Goal: Transaction & Acquisition: Purchase product/service

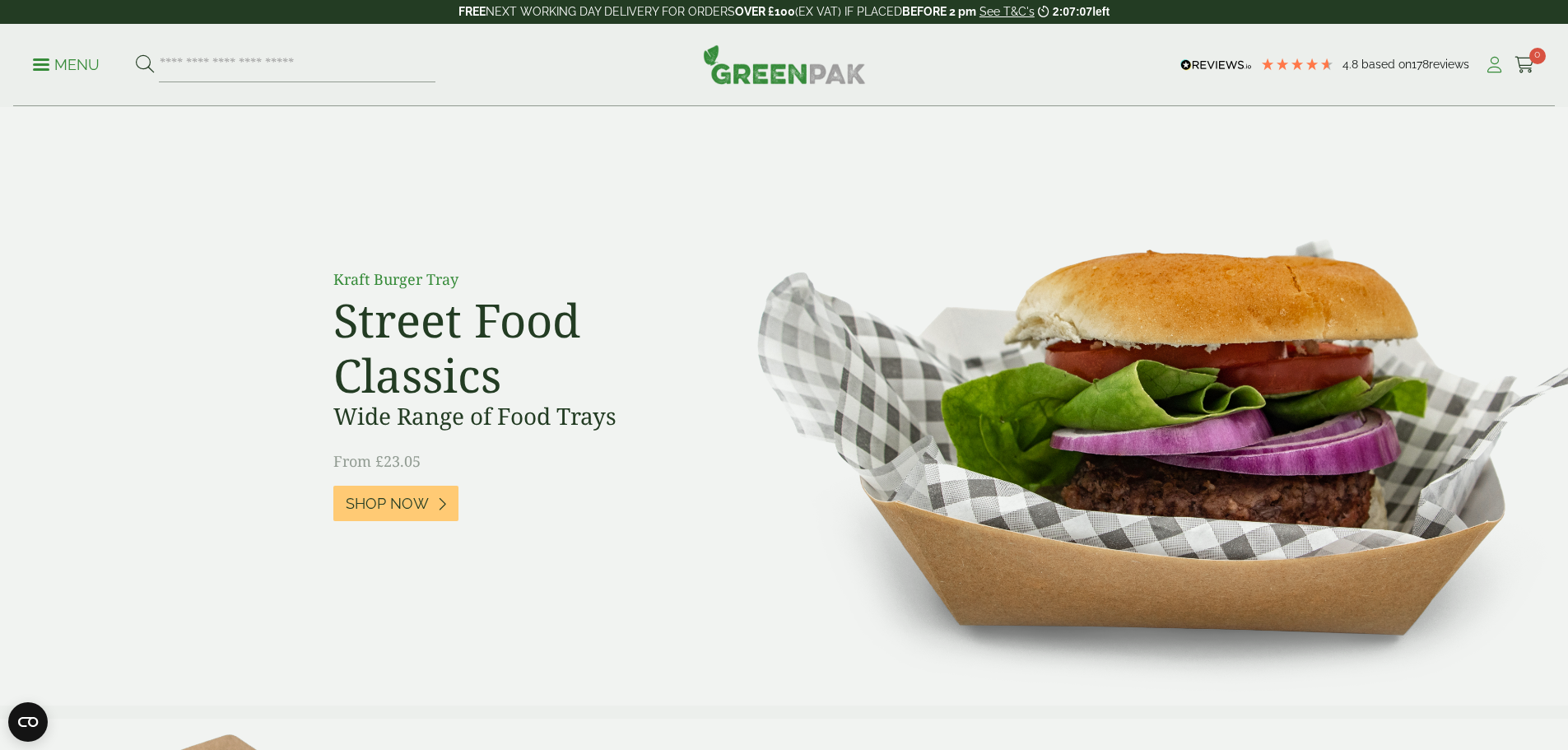
click at [1487, 64] on icon at bounding box center [1493, 65] width 21 height 17
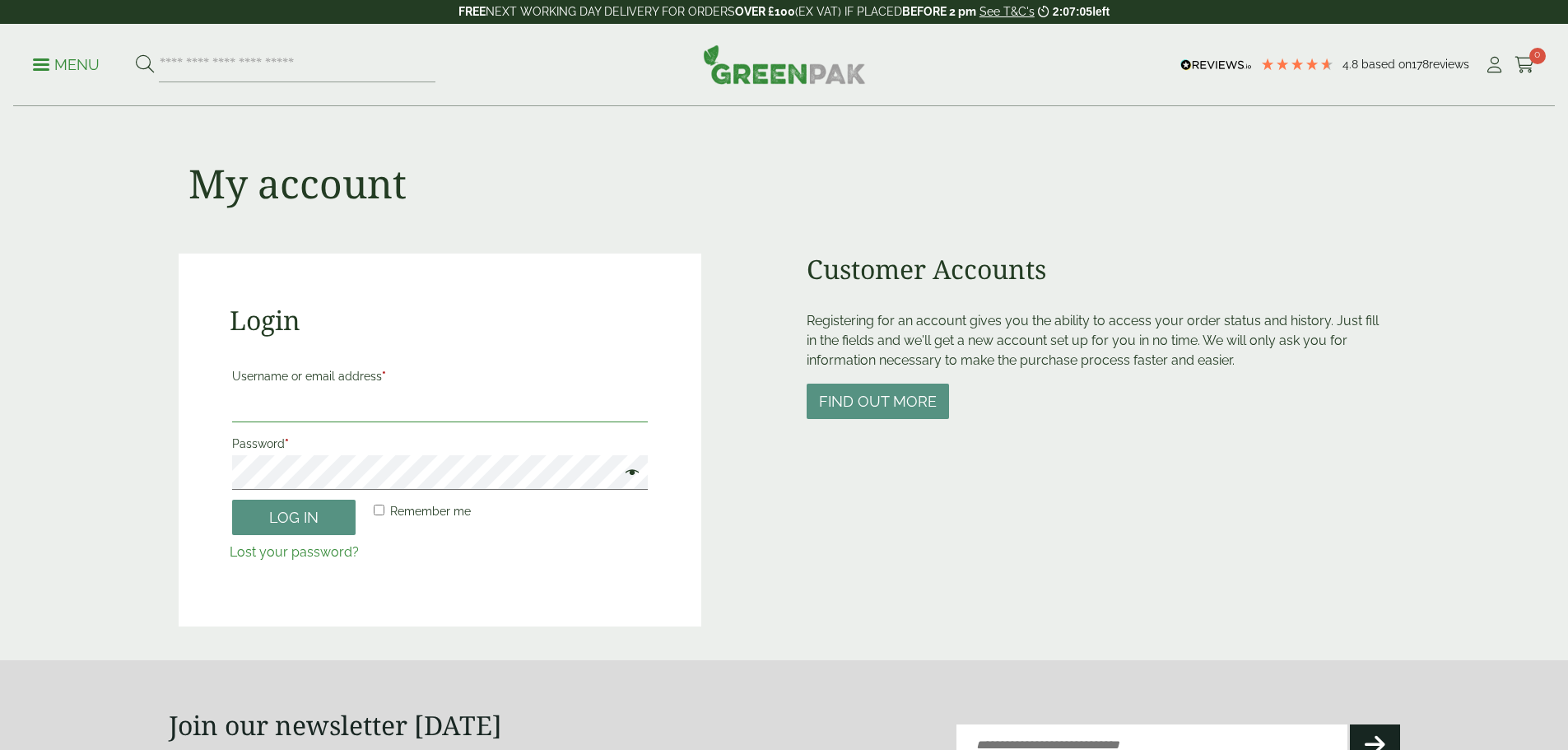
click at [325, 401] on input "Username or email address *" at bounding box center [440, 405] width 415 height 34
paste input "**********"
type input "**********"
click at [302, 518] on button "Log in" at bounding box center [293, 517] width 123 height 35
click at [306, 519] on button "Log in" at bounding box center [293, 517] width 123 height 35
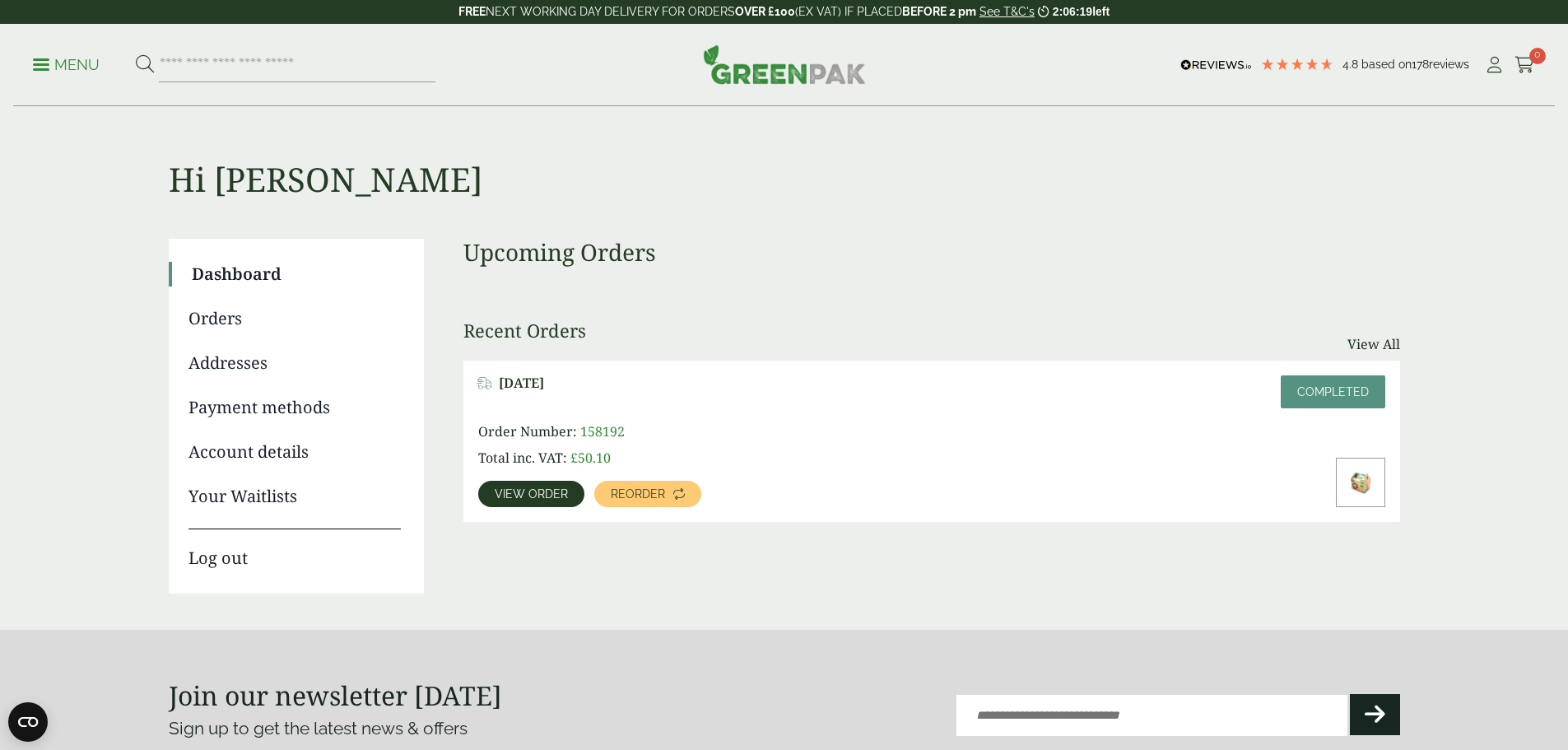
click at [209, 318] on link "Orders" at bounding box center [294, 318] width 213 height 25
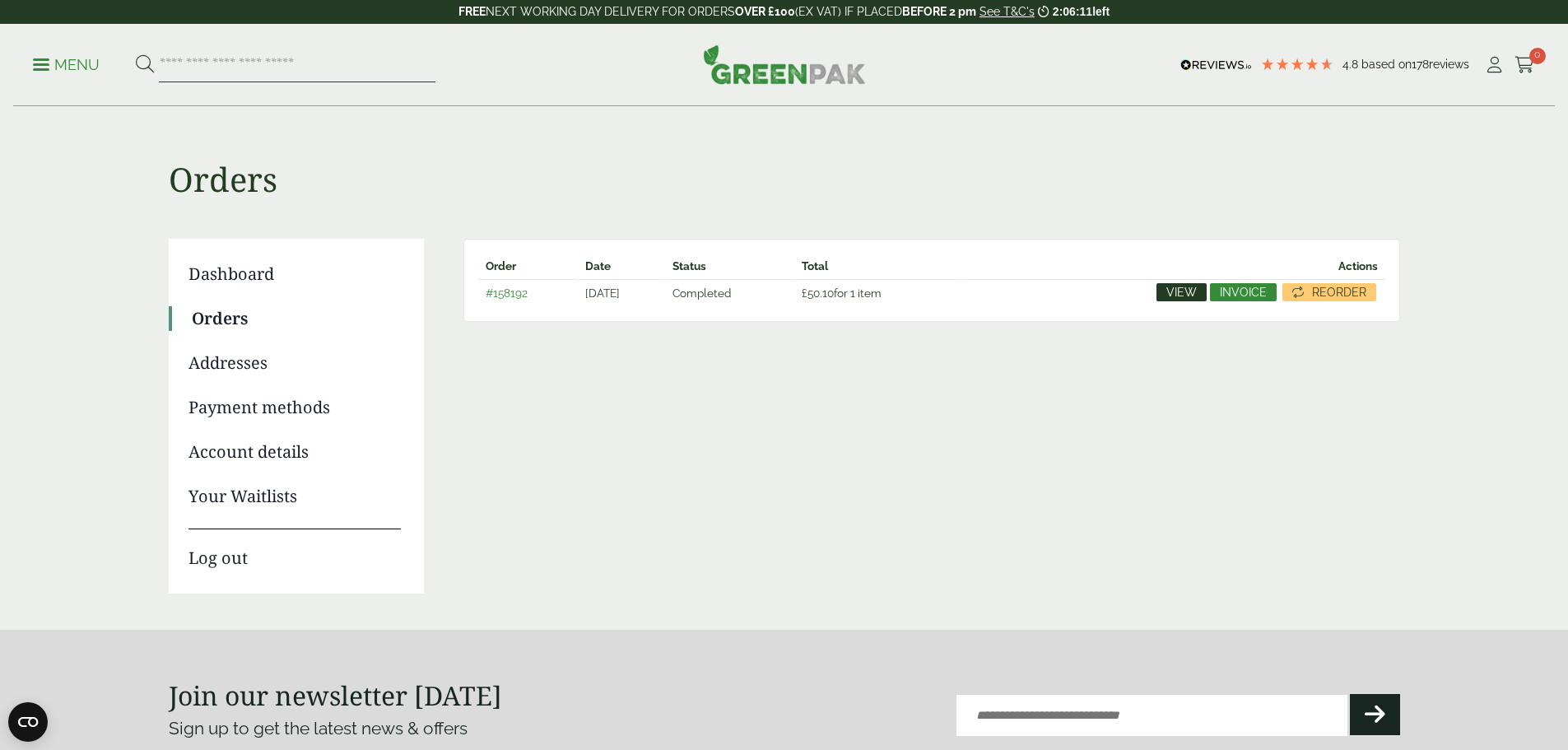
click at [209, 73] on input "search" at bounding box center [296, 64] width 277 height 34
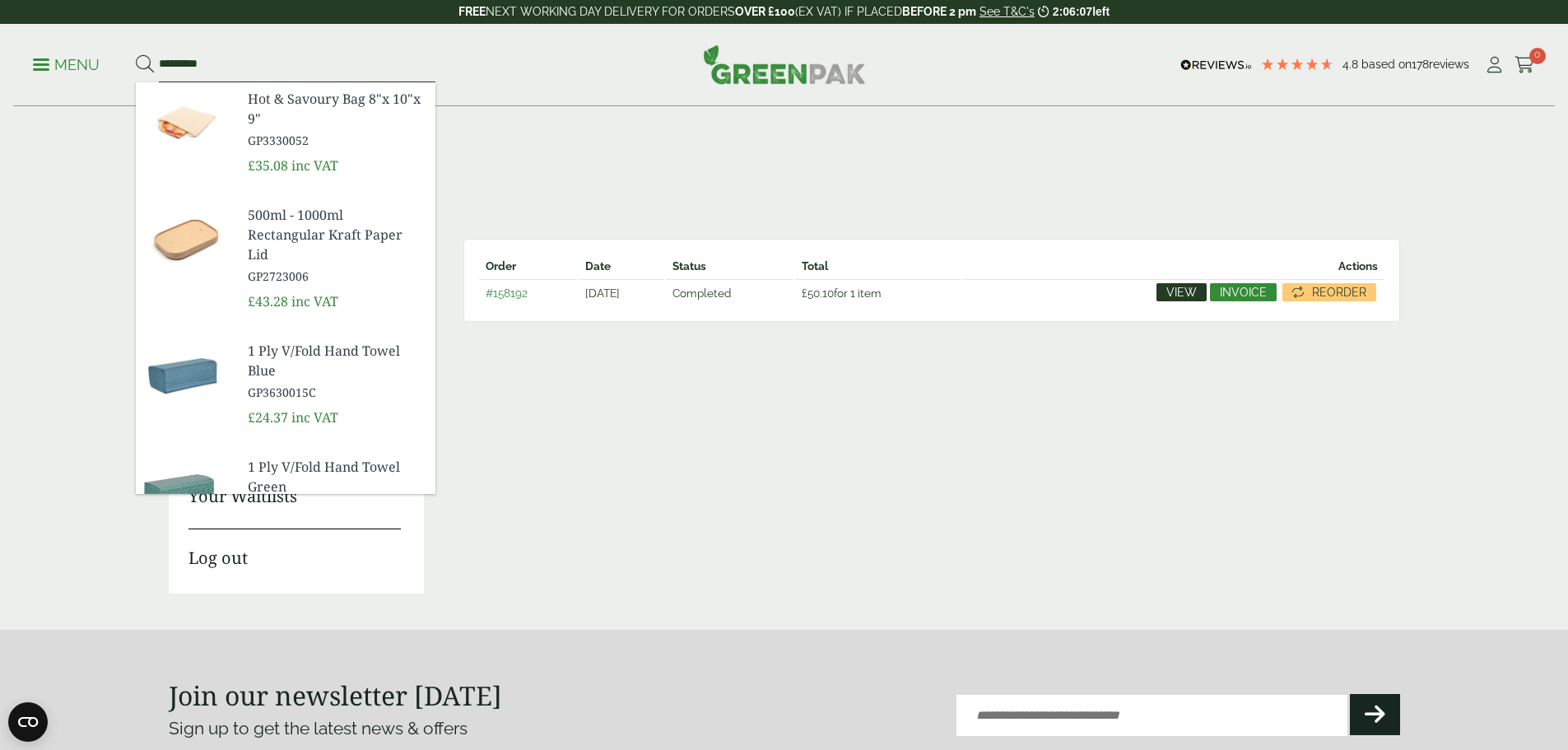
type input "*********"
click at [136, 54] on button at bounding box center [145, 65] width 18 height 22
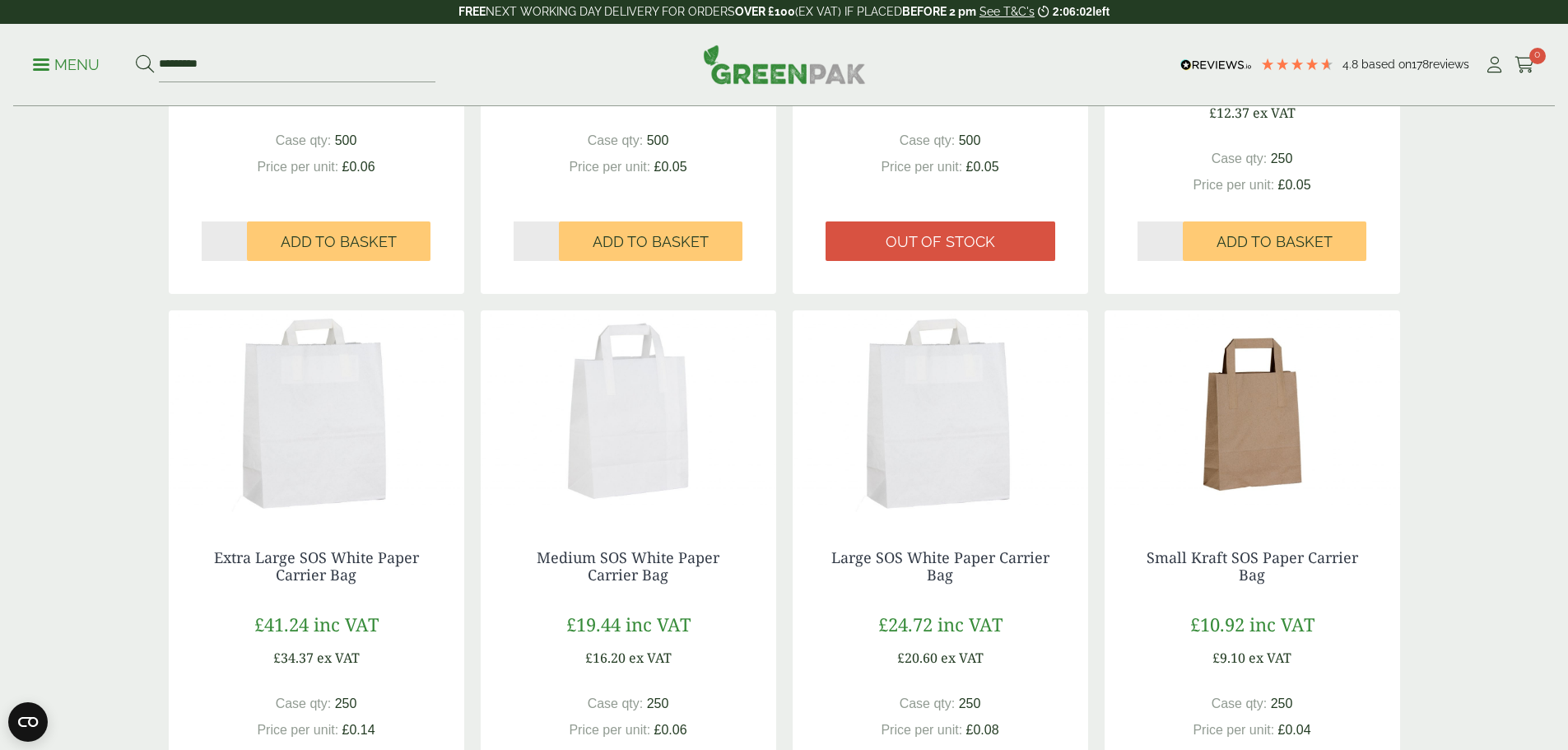
scroll to position [823, 0]
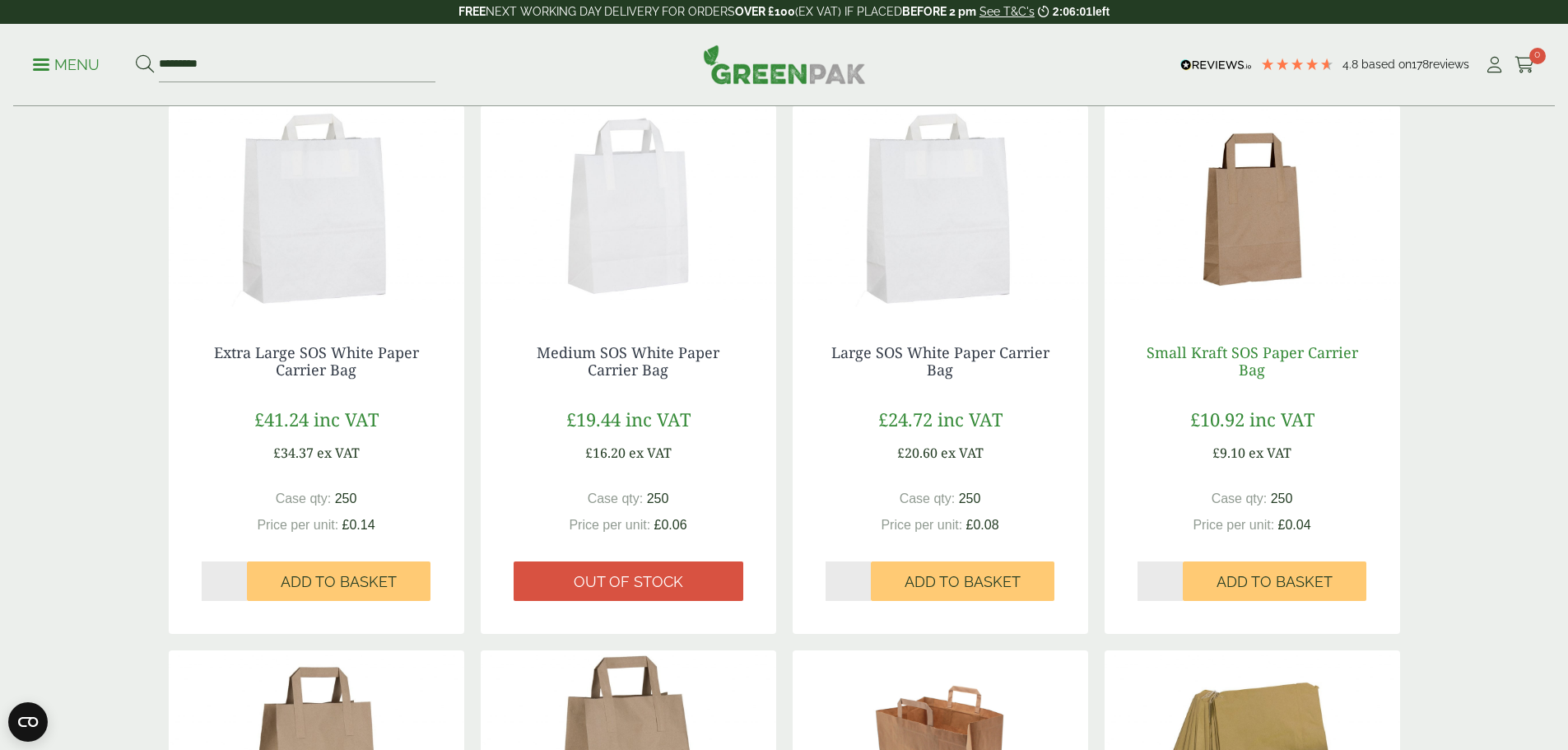
click at [1242, 348] on link "Small Kraft SOS Paper Carrier Bag" at bounding box center [1252, 361] width 212 height 37
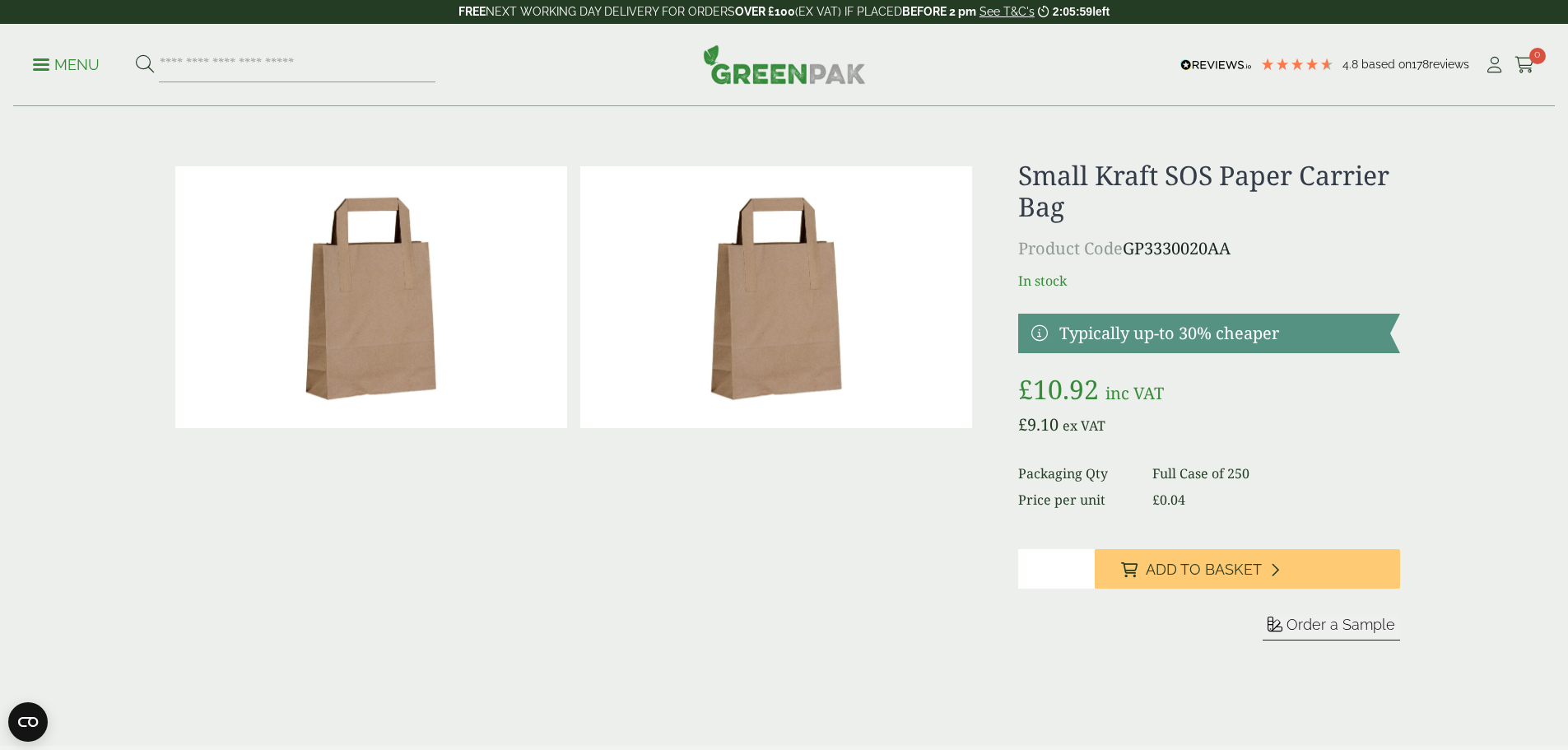
click at [1152, 576] on span "Add to Basket" at bounding box center [1204, 569] width 116 height 18
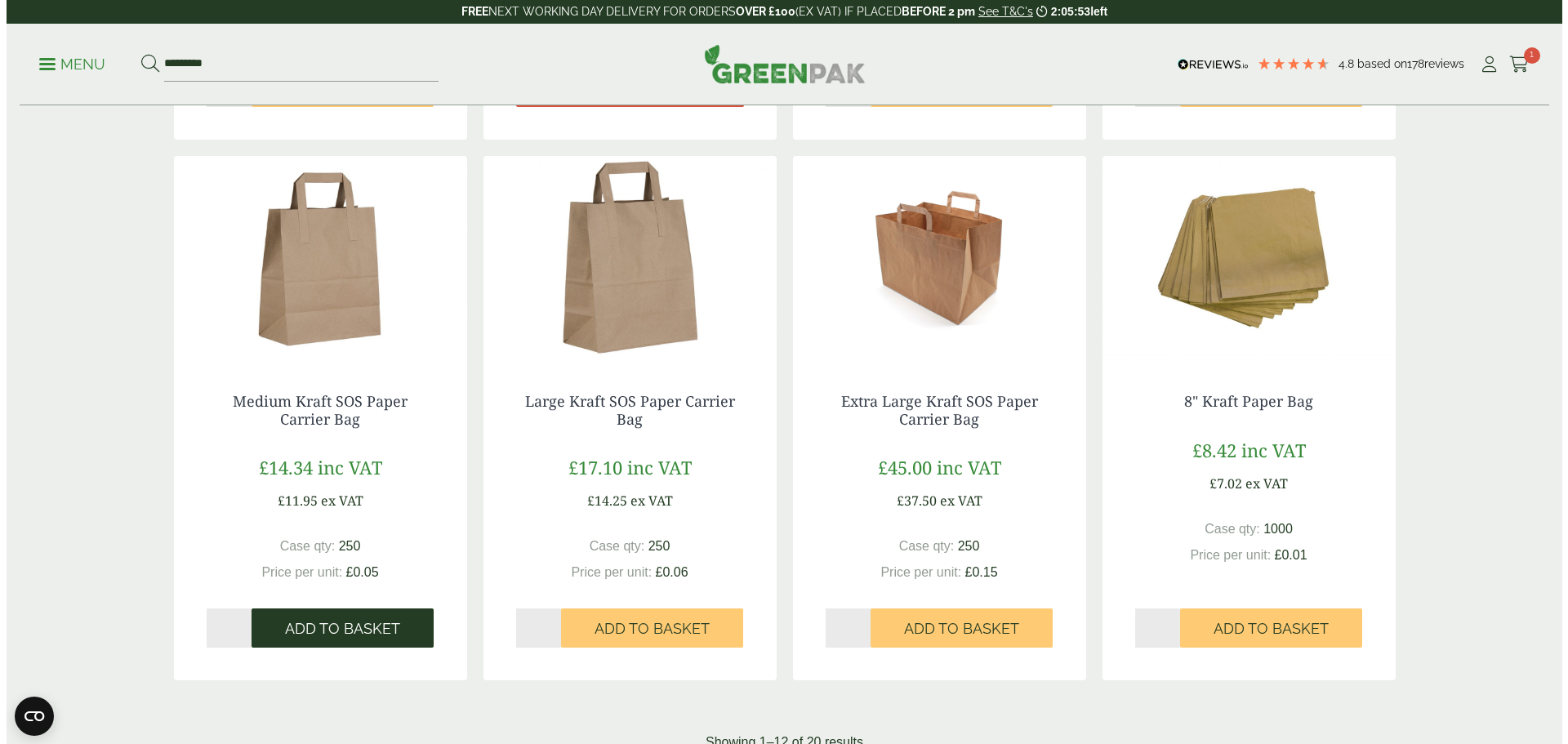
scroll to position [1306, 0]
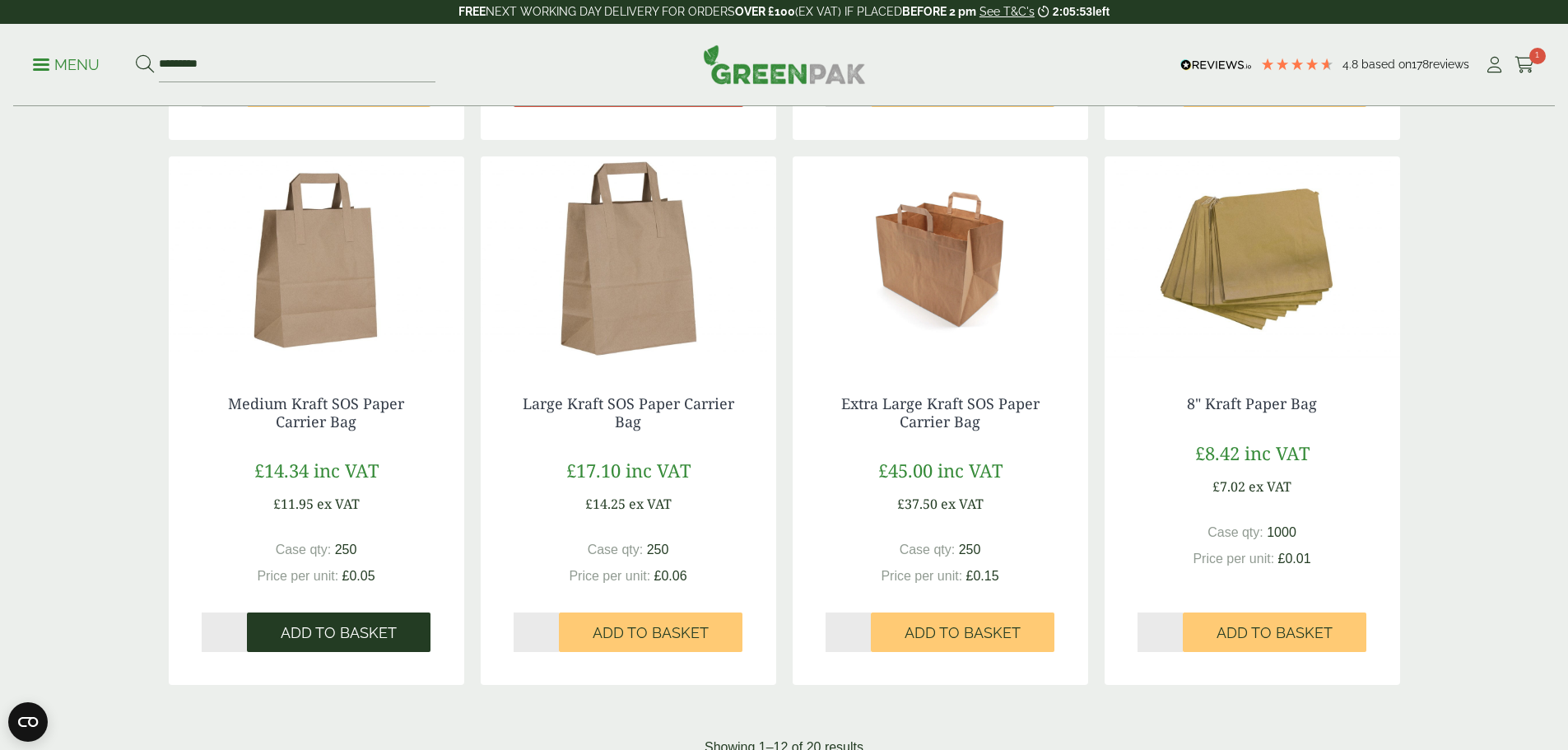
click at [336, 640] on span "Add to Basket" at bounding box center [339, 633] width 116 height 18
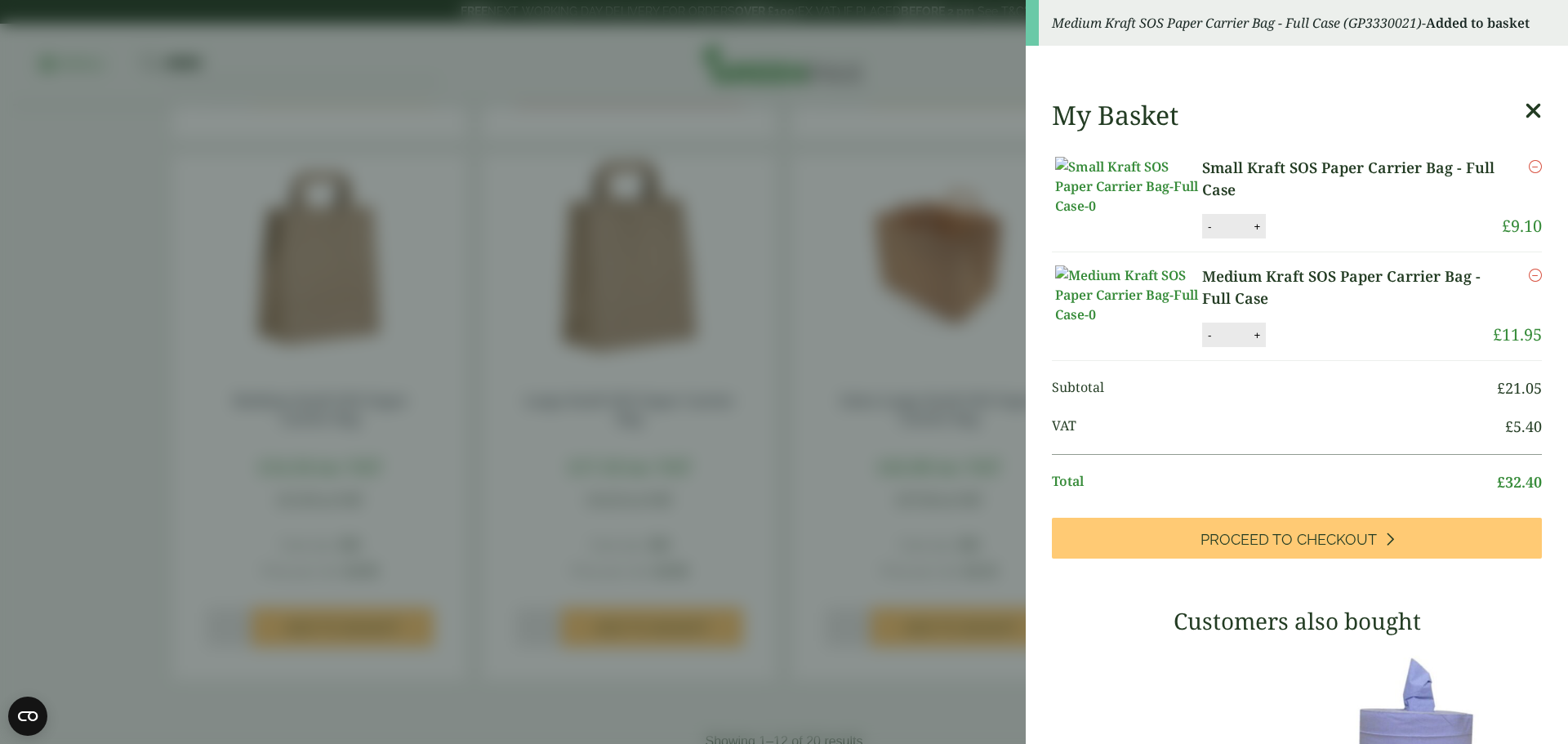
click at [1525, 112] on icon at bounding box center [1534, 110] width 18 height 22
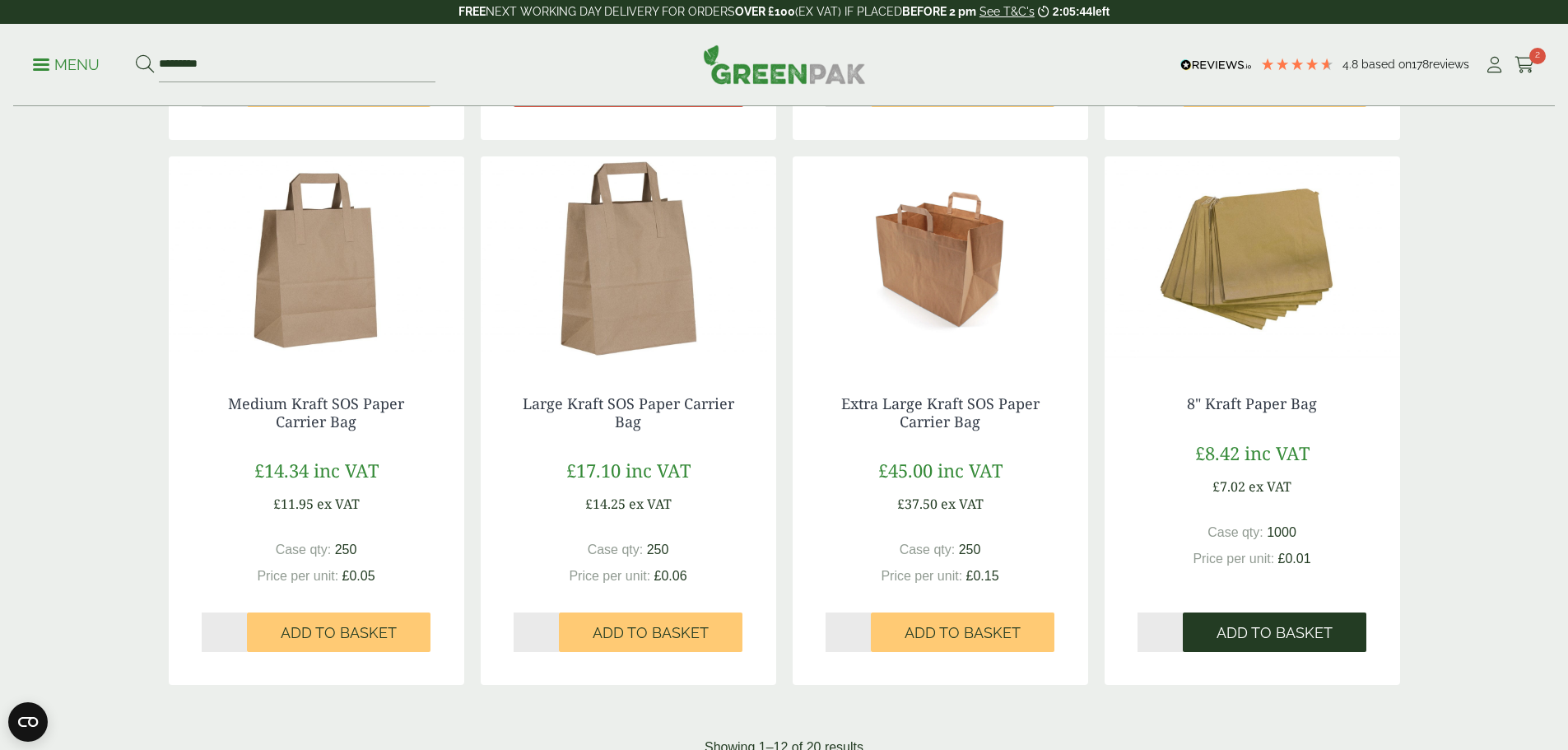
click at [1252, 621] on button "Add to Basket" at bounding box center [1274, 632] width 183 height 39
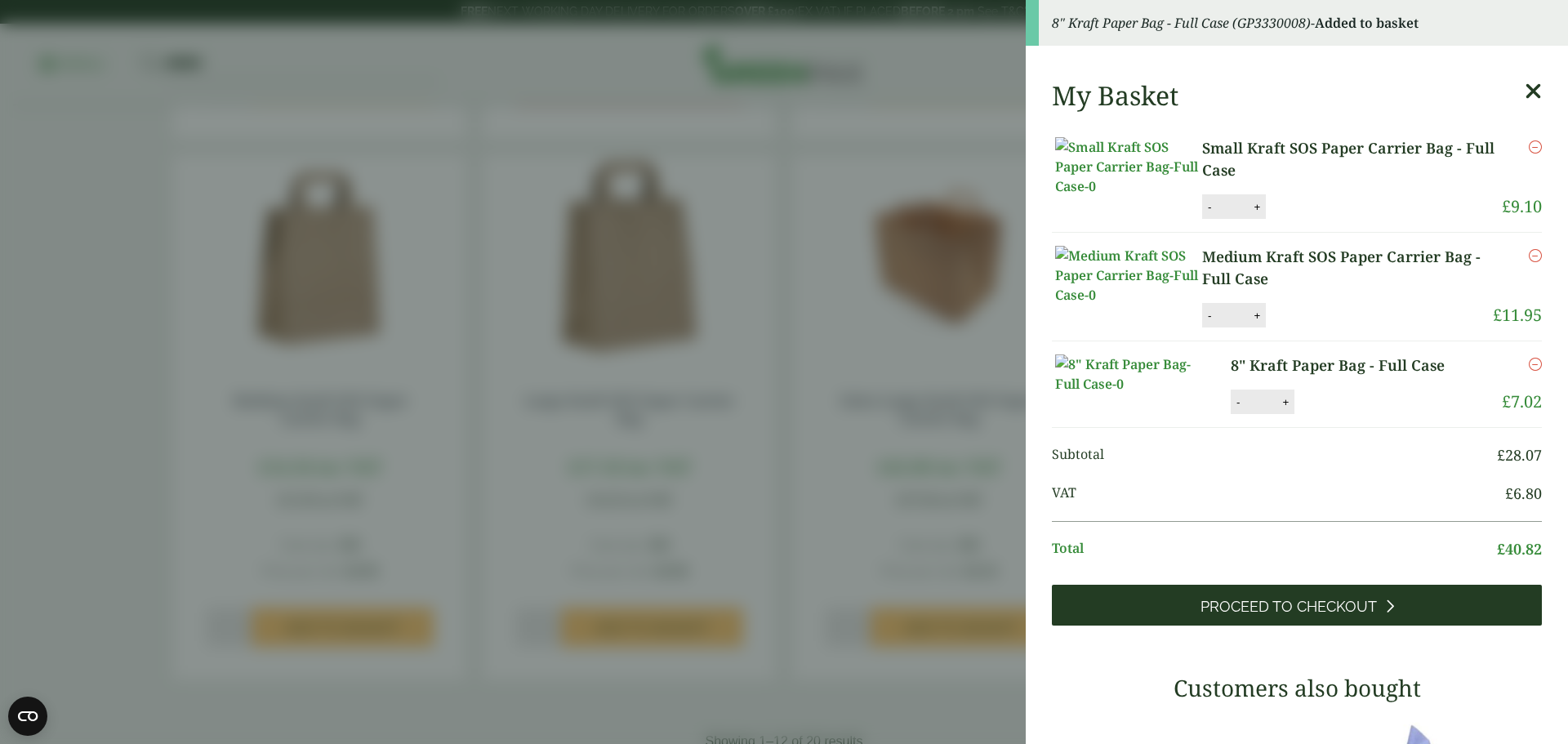
click at [1236, 615] on span "Proceed to Checkout" at bounding box center [1289, 606] width 177 height 18
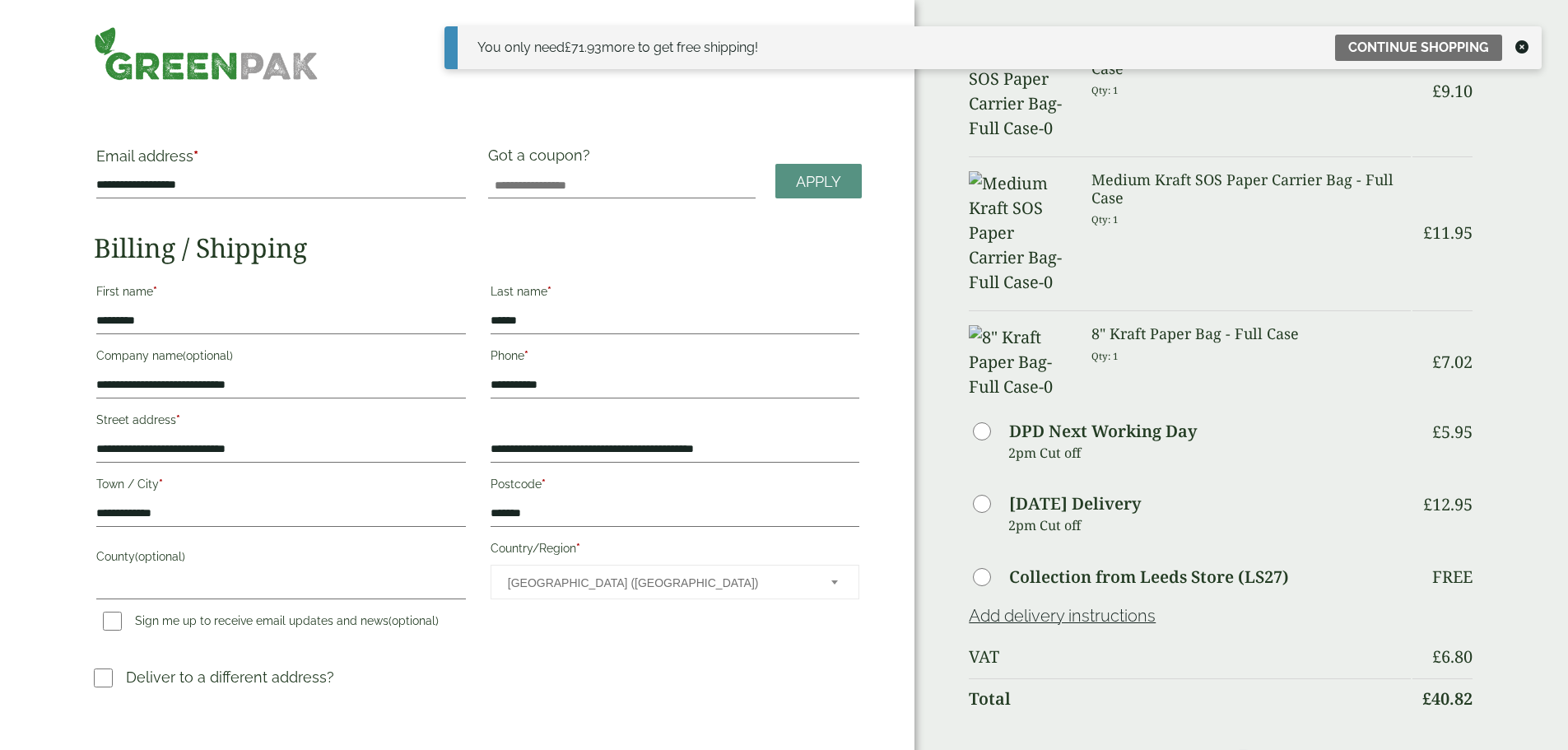
click at [627, 675] on div "**********" at bounding box center [477, 423] width 768 height 554
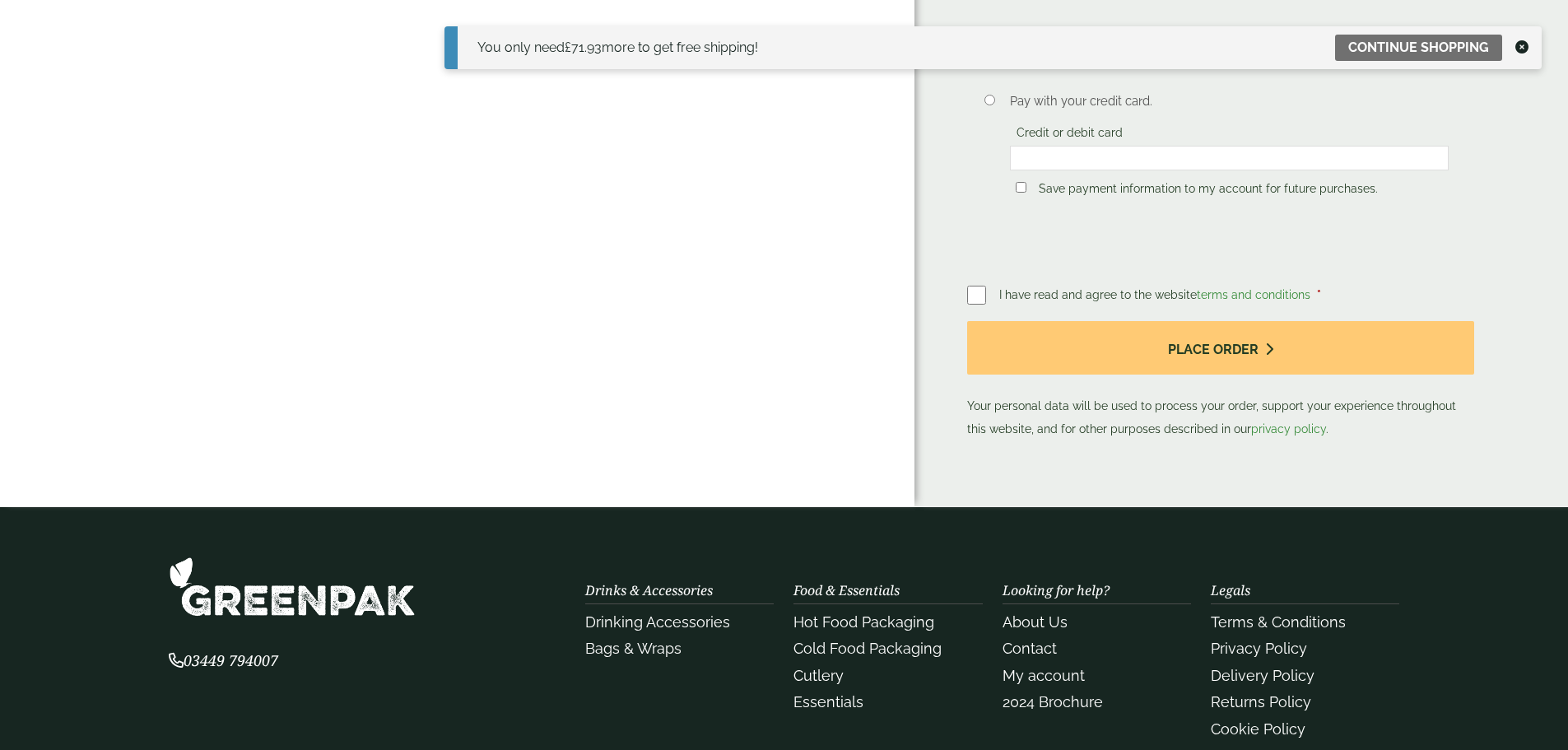
scroll to position [489, 0]
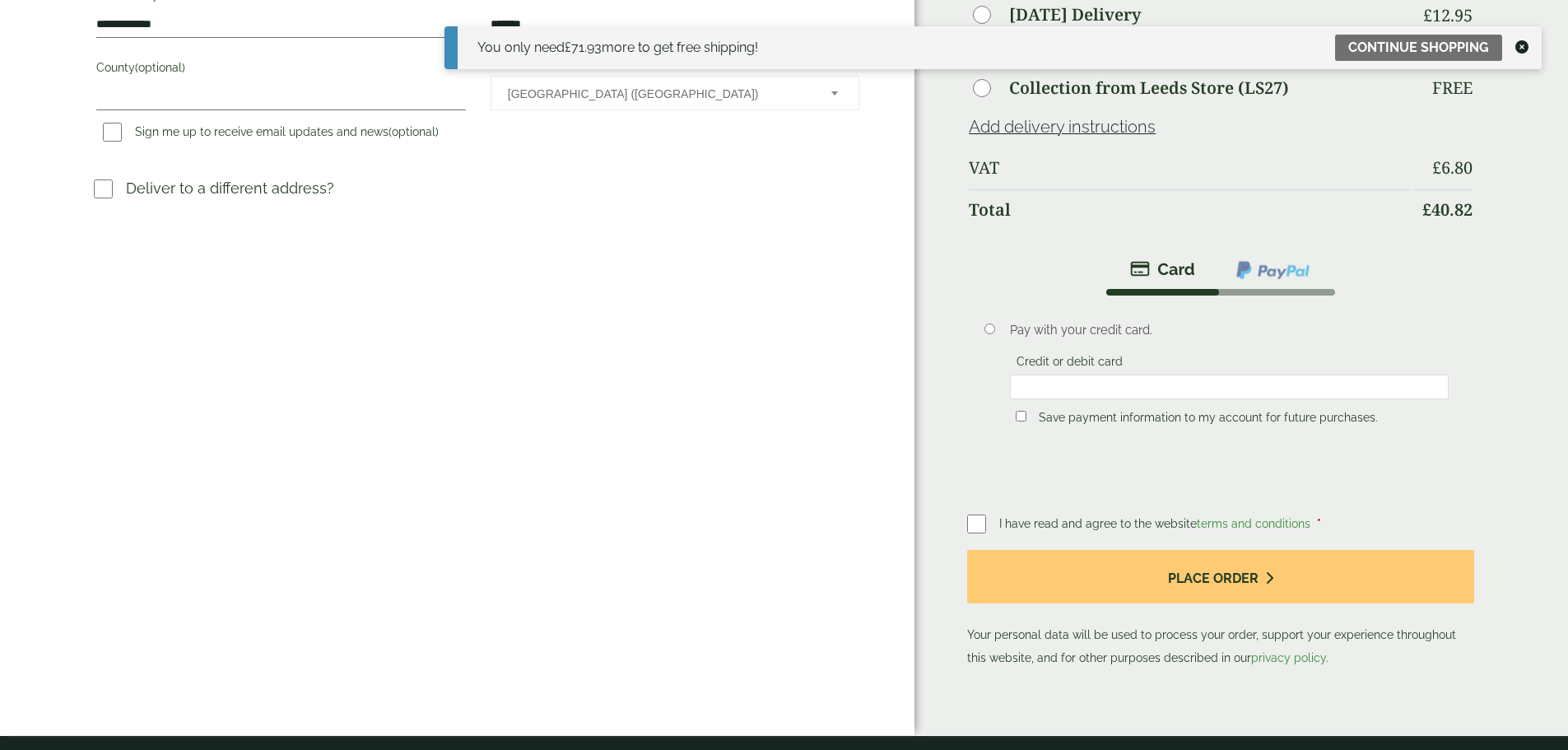
click at [1253, 517] on link "terms and conditions" at bounding box center [1253, 523] width 113 height 13
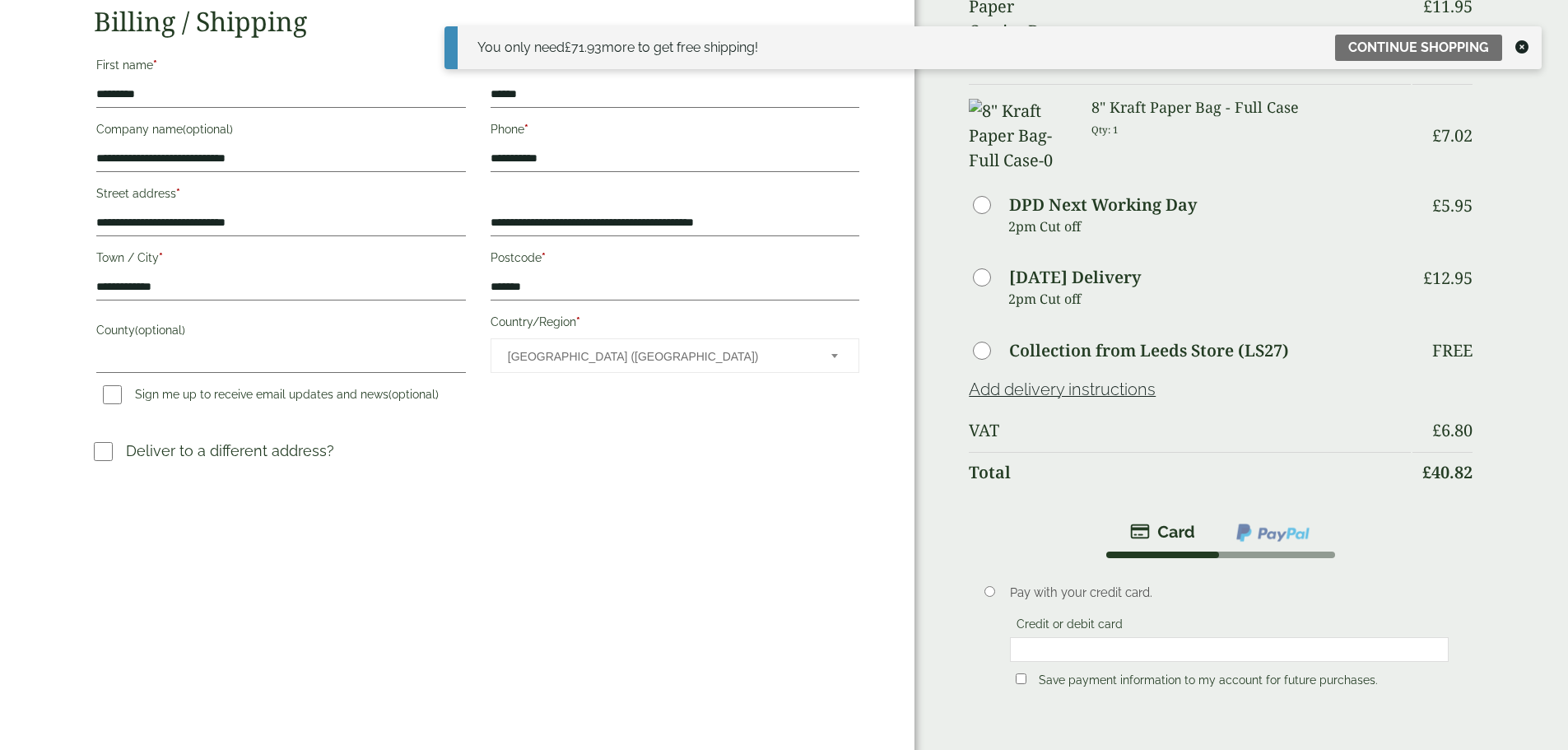
scroll to position [0, 0]
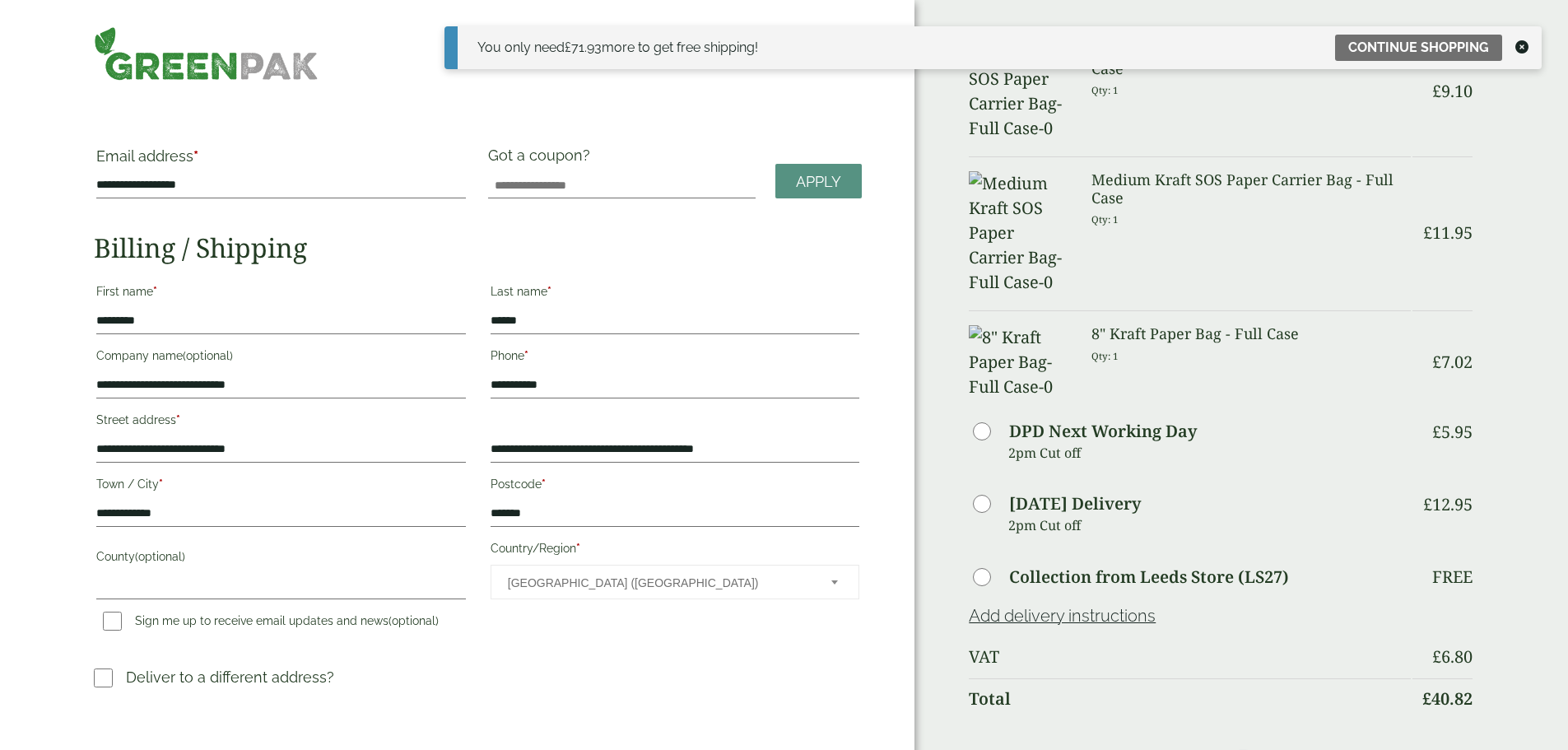
click at [1109, 325] on h3 "8" Kraft Paper Bag - Full Case" at bounding box center [1251, 334] width 319 height 18
click at [1006, 325] on img at bounding box center [1020, 361] width 102 height 74
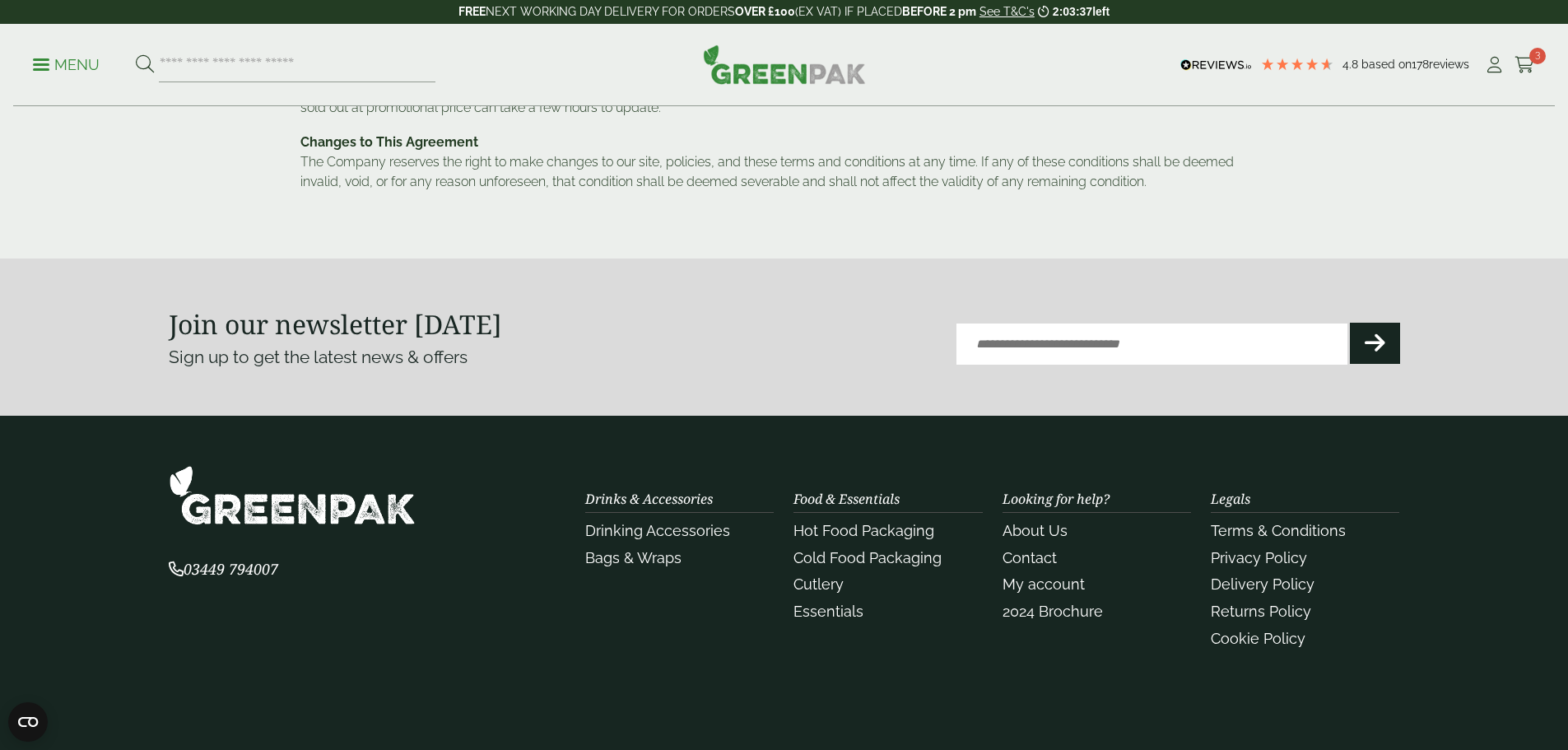
scroll to position [1399, 0]
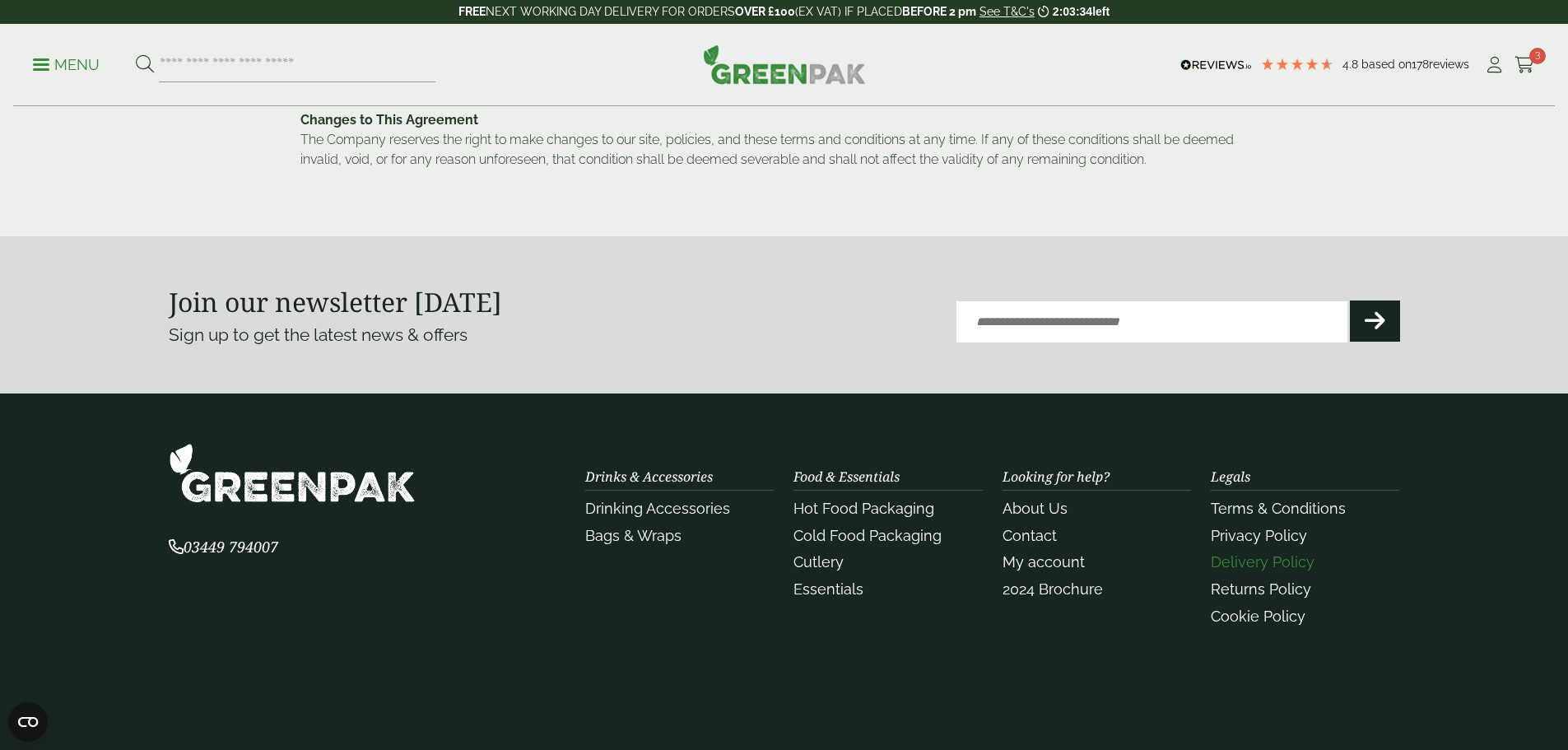
click at [1276, 553] on link "Delivery Policy" at bounding box center [1262, 562] width 103 height 18
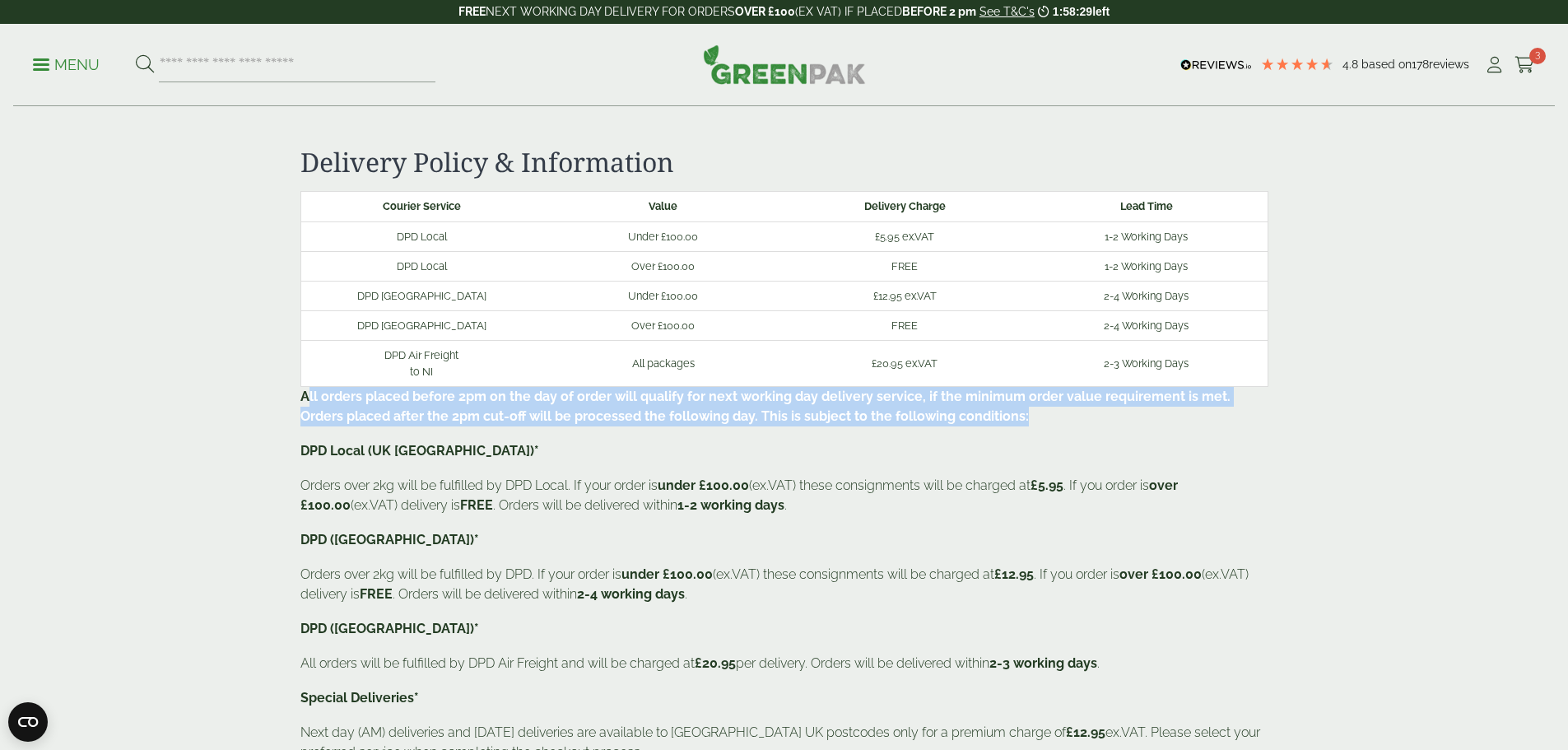
drag, startPoint x: 305, startPoint y: 399, endPoint x: 906, endPoint y: 416, distance: 601.2
click at [906, 416] on p "All orders placed before 2pm on the day of order will qualify for next working …" at bounding box center [784, 406] width 968 height 39
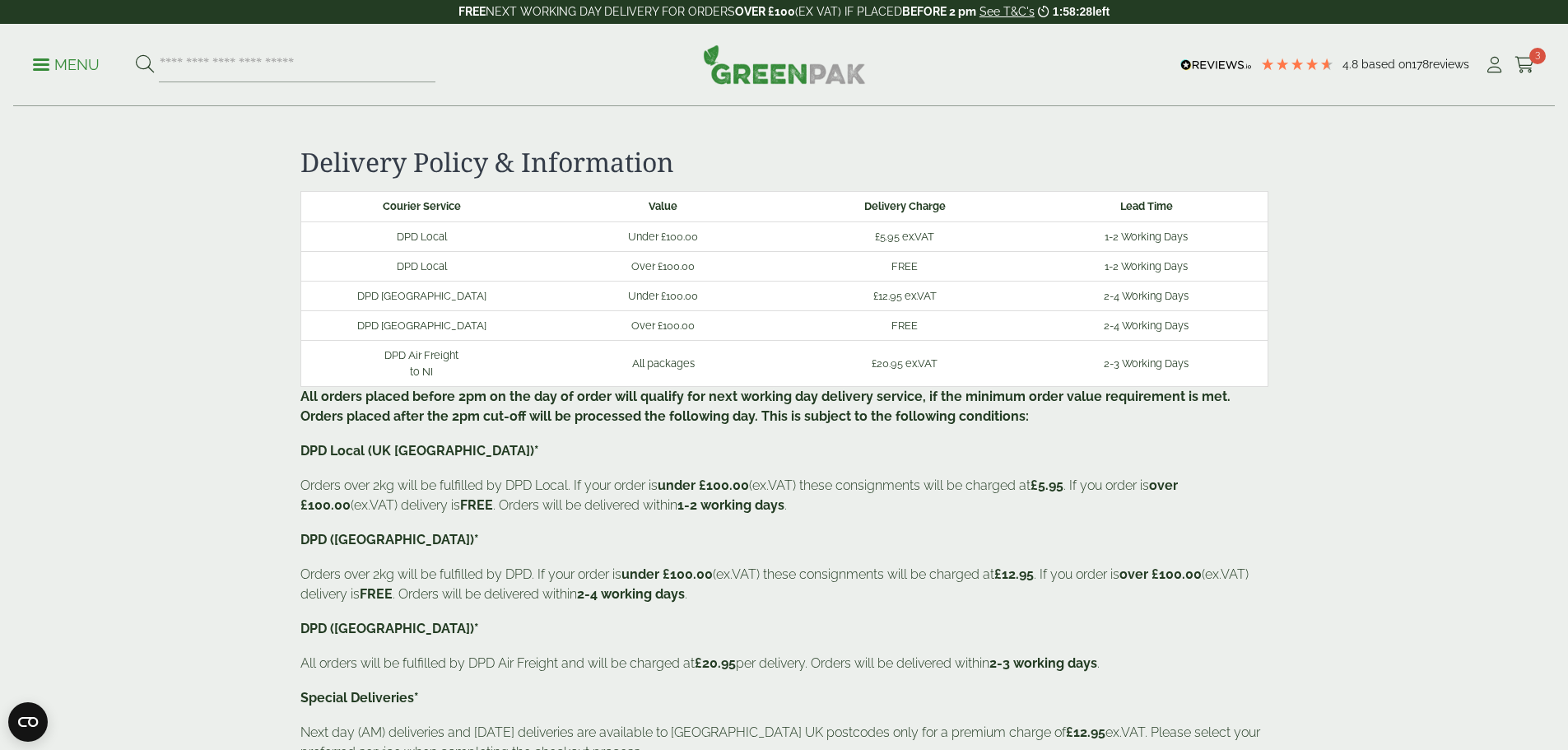
click at [565, 452] on p "DPD Local (UK Mainland)*" at bounding box center [784, 451] width 968 height 20
drag, startPoint x: 579, startPoint y: 484, endPoint x: 1069, endPoint y: 494, distance: 490.1
click at [1069, 494] on p "Orders over 2kg will be fulfilled by DPD Local. If your order is under £100.00 …" at bounding box center [784, 495] width 968 height 39
copy p "f your order is under £100.00 (ex.VAT) these consignments will be charged at £5…"
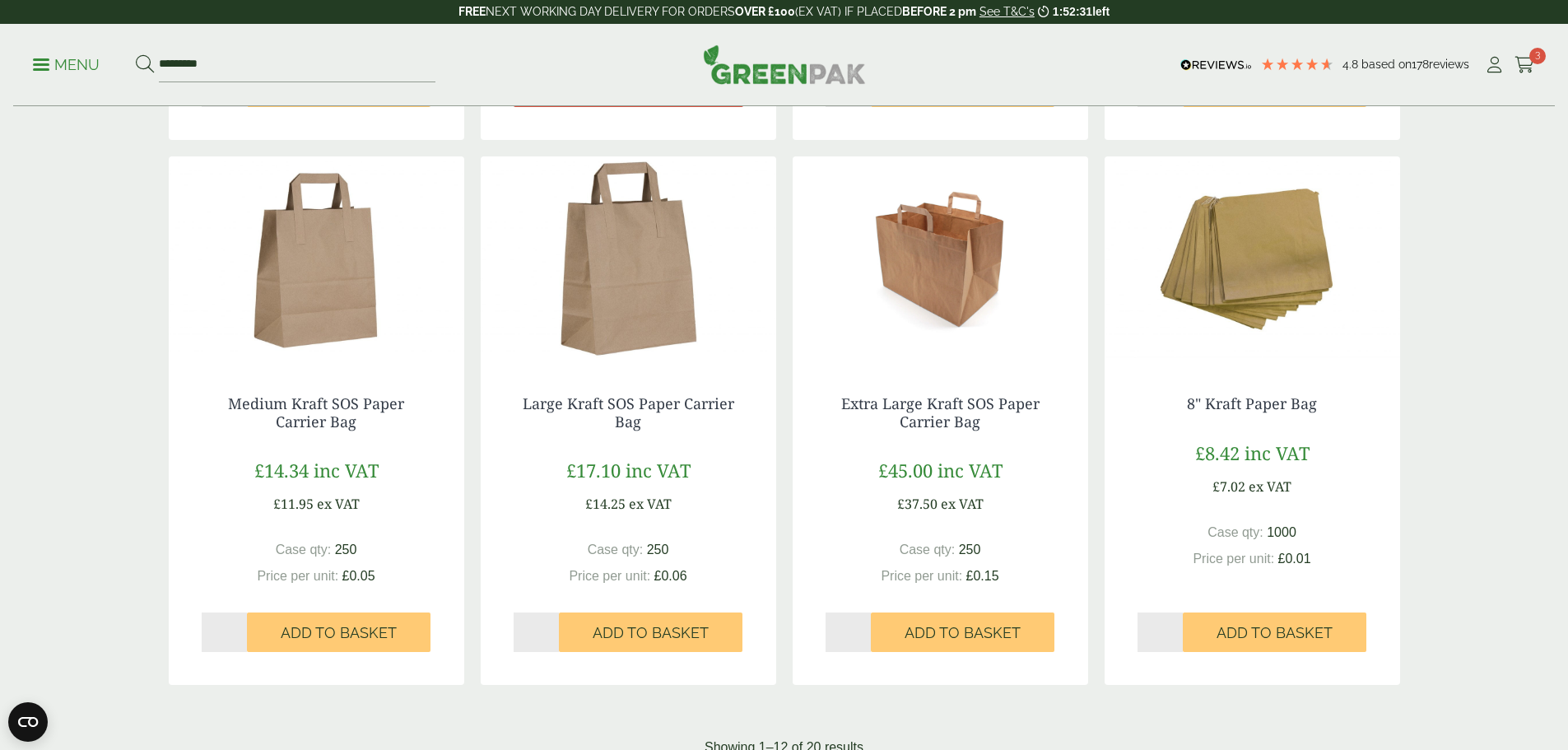
click at [1270, 253] on img at bounding box center [1252, 259] width 295 height 206
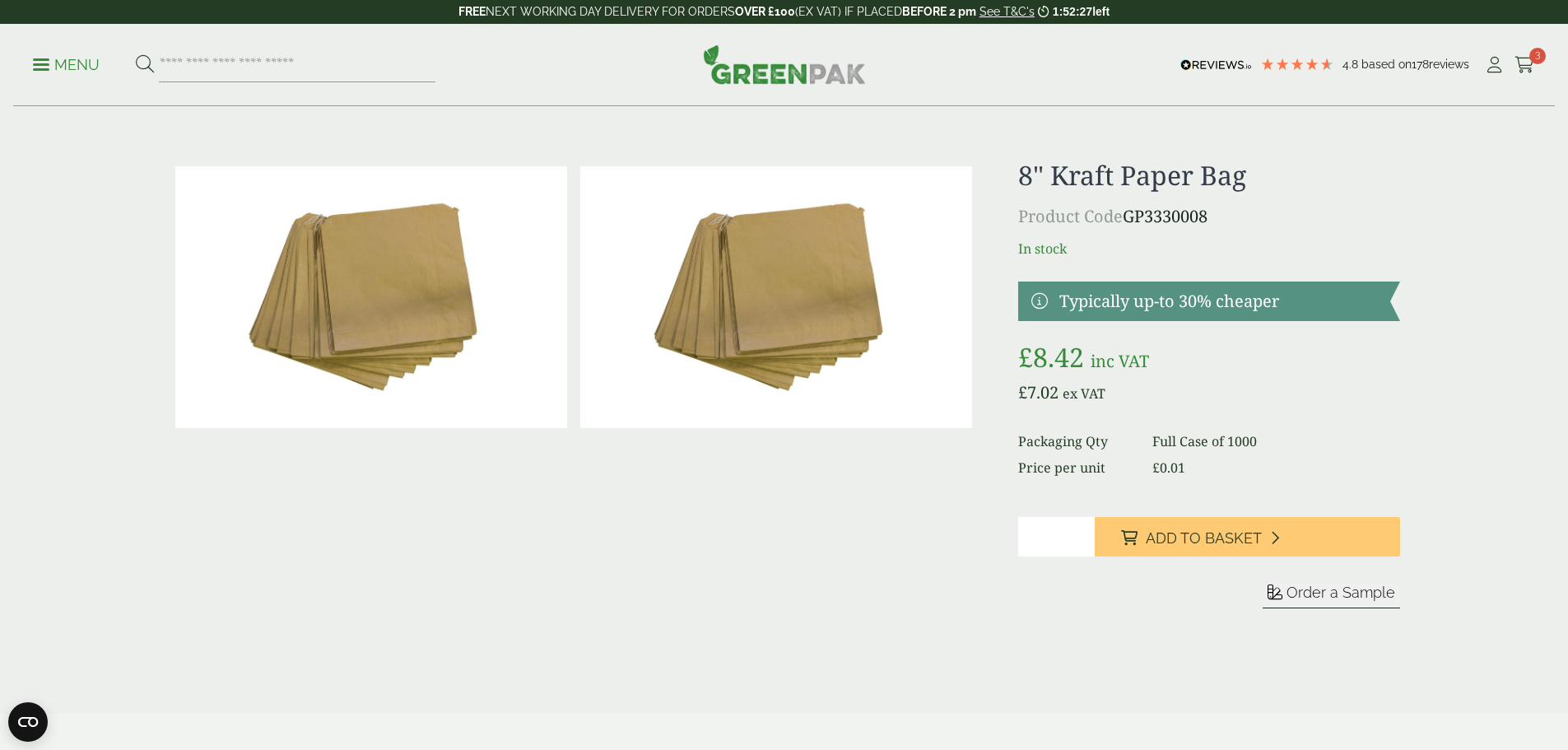
click at [1222, 211] on p "Product Code GP3330008" at bounding box center [1208, 216] width 381 height 25
click at [1247, 177] on h1 "8" Kraft Paper Bag" at bounding box center [1208, 175] width 381 height 31
drag, startPoint x: 1216, startPoint y: 219, endPoint x: 1016, endPoint y: 177, distance: 204.4
click at [1016, 177] on div "£" at bounding box center [784, 416] width 1251 height 514
copy div "8" Kraft Paper Bag Product Code GP3330008"
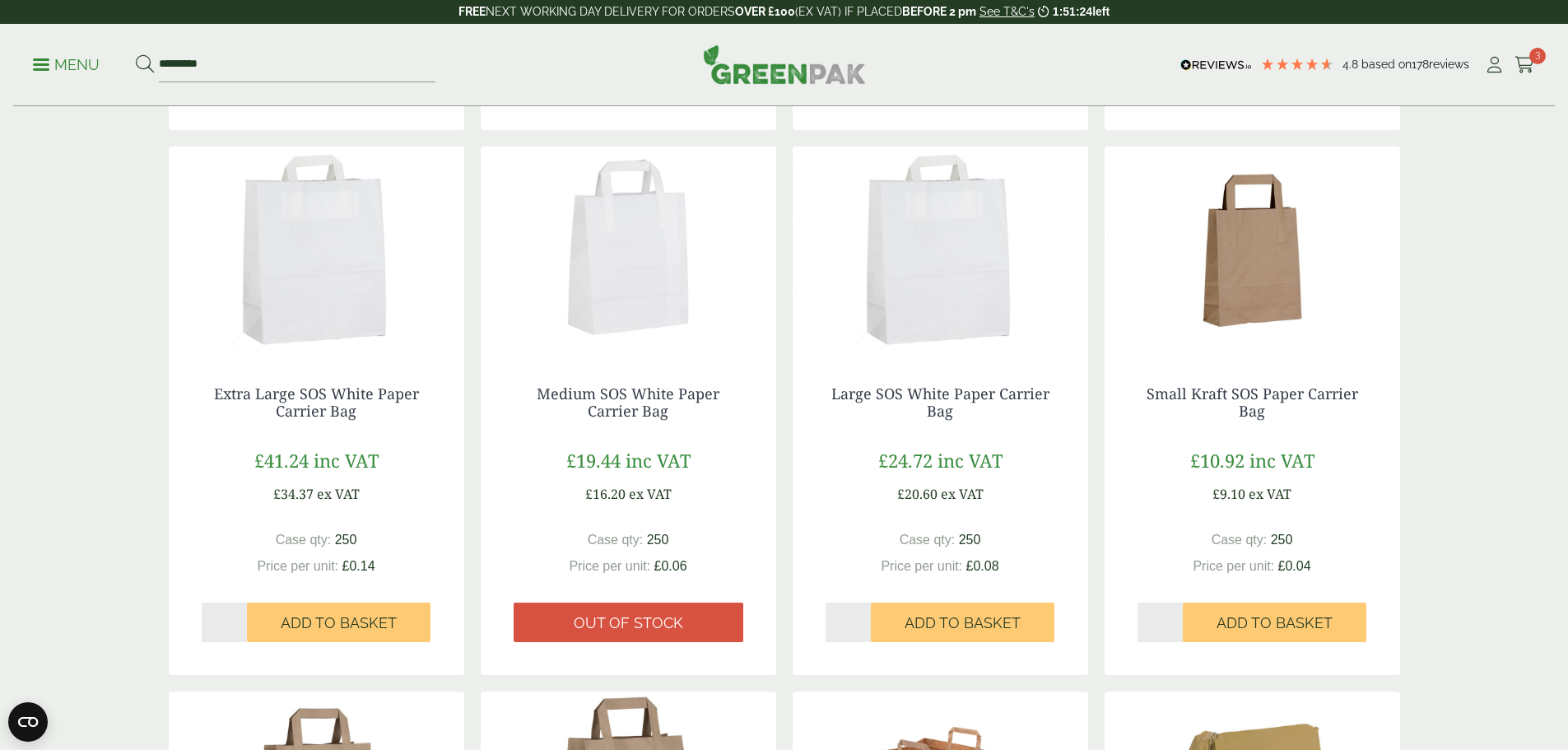
scroll to position [740, 0]
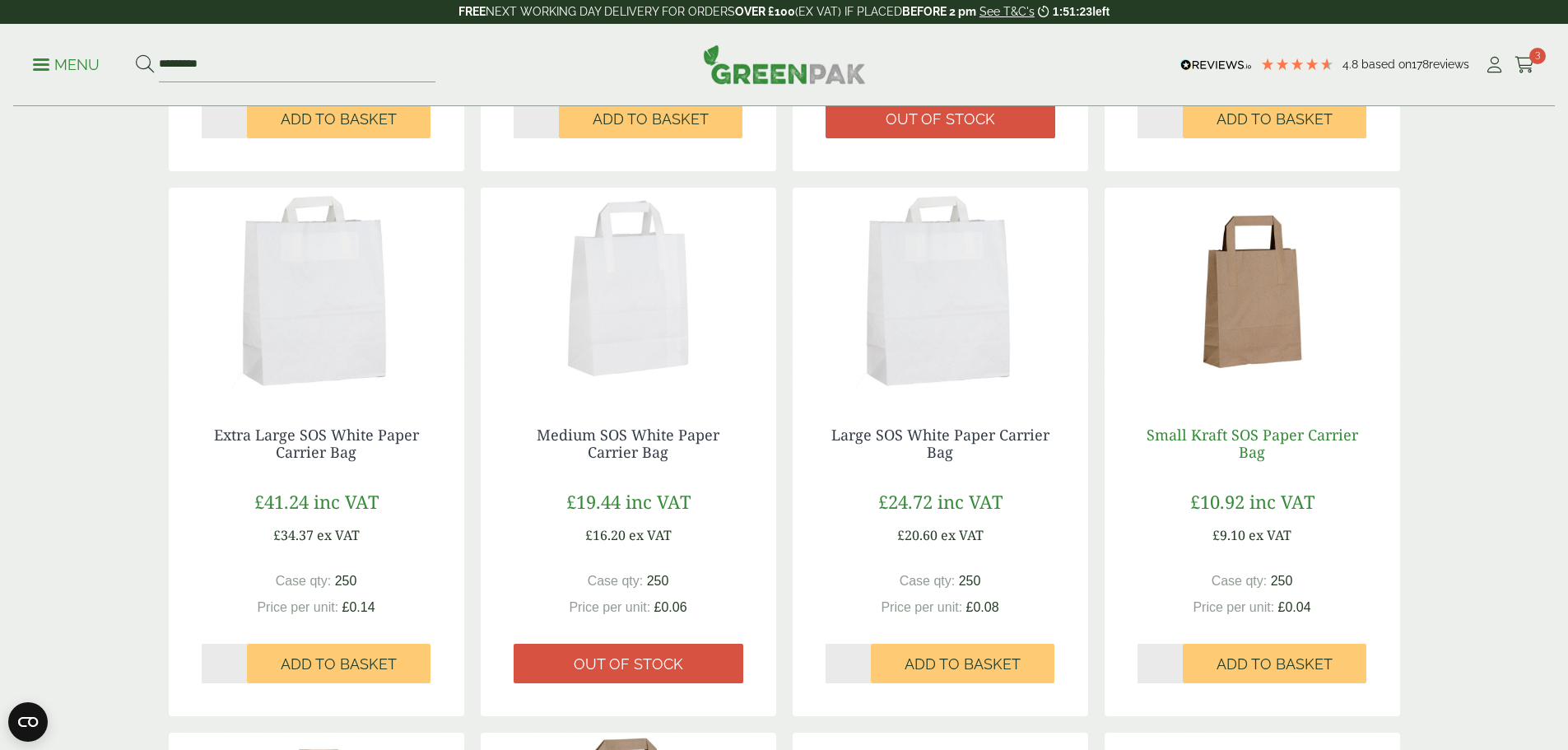
click at [1241, 431] on link "Small Kraft SOS Paper Carrier Bag" at bounding box center [1252, 443] width 212 height 37
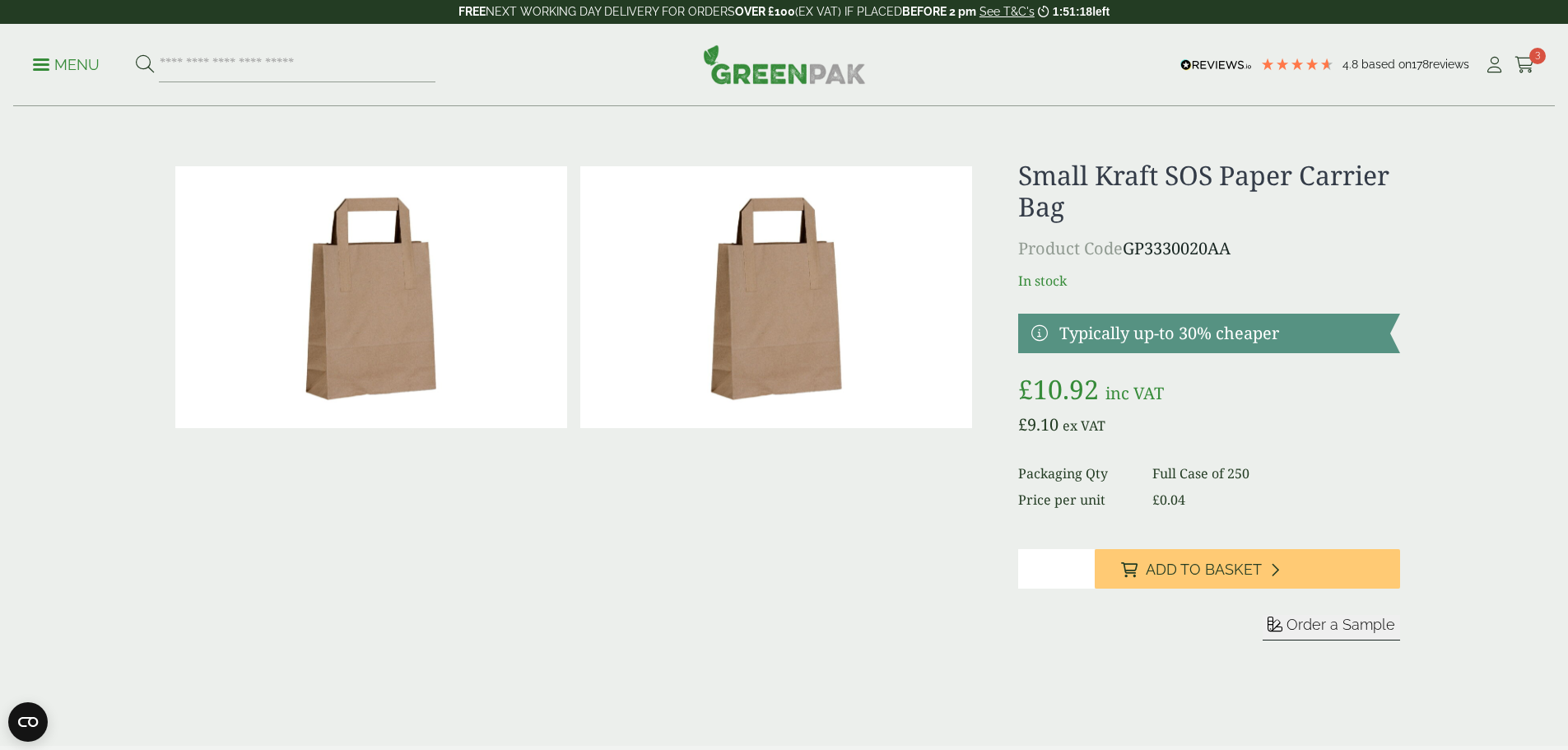
drag, startPoint x: 1248, startPoint y: 247, endPoint x: 1012, endPoint y: 176, distance: 246.4
click at [1012, 176] on div "£" at bounding box center [784, 432] width 1251 height 546
copy div "Small Kraft SOS Paper Carrier Bag Product Code GP3330020AA"
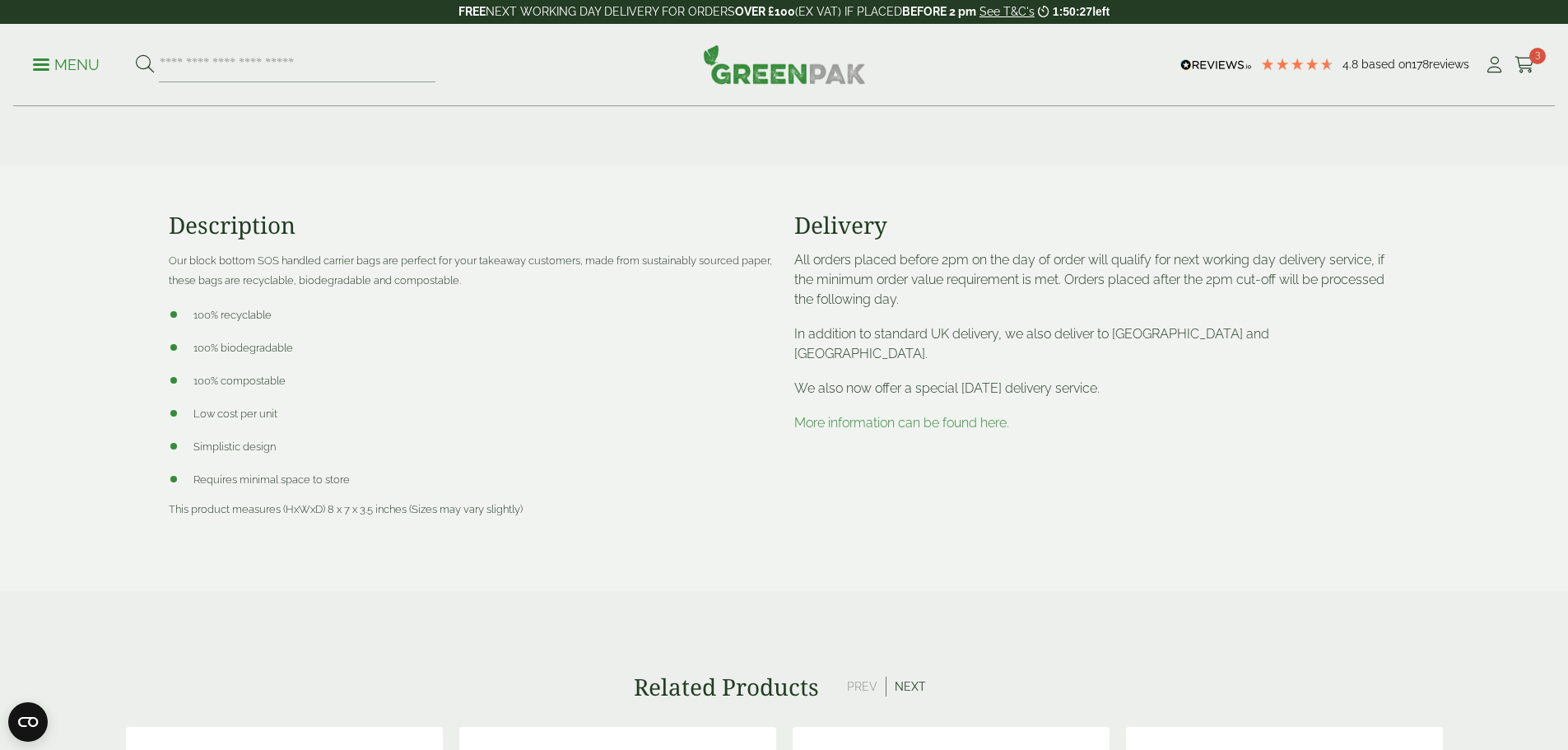
scroll to position [576, 0]
click at [846, 419] on link "More information can be found here." at bounding box center [902, 427] width 215 height 16
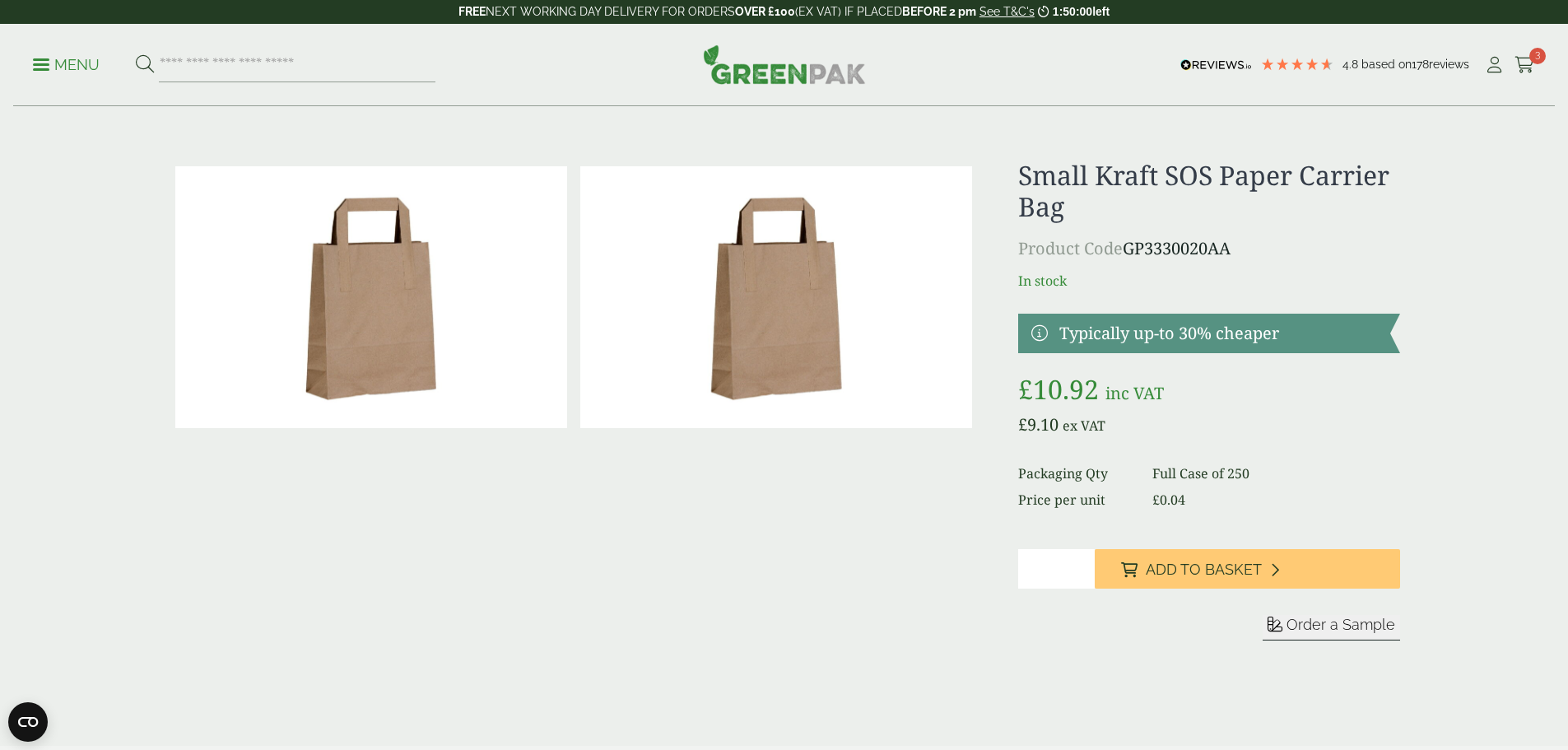
click at [1332, 625] on span "Order a Sample" at bounding box center [1341, 624] width 108 height 18
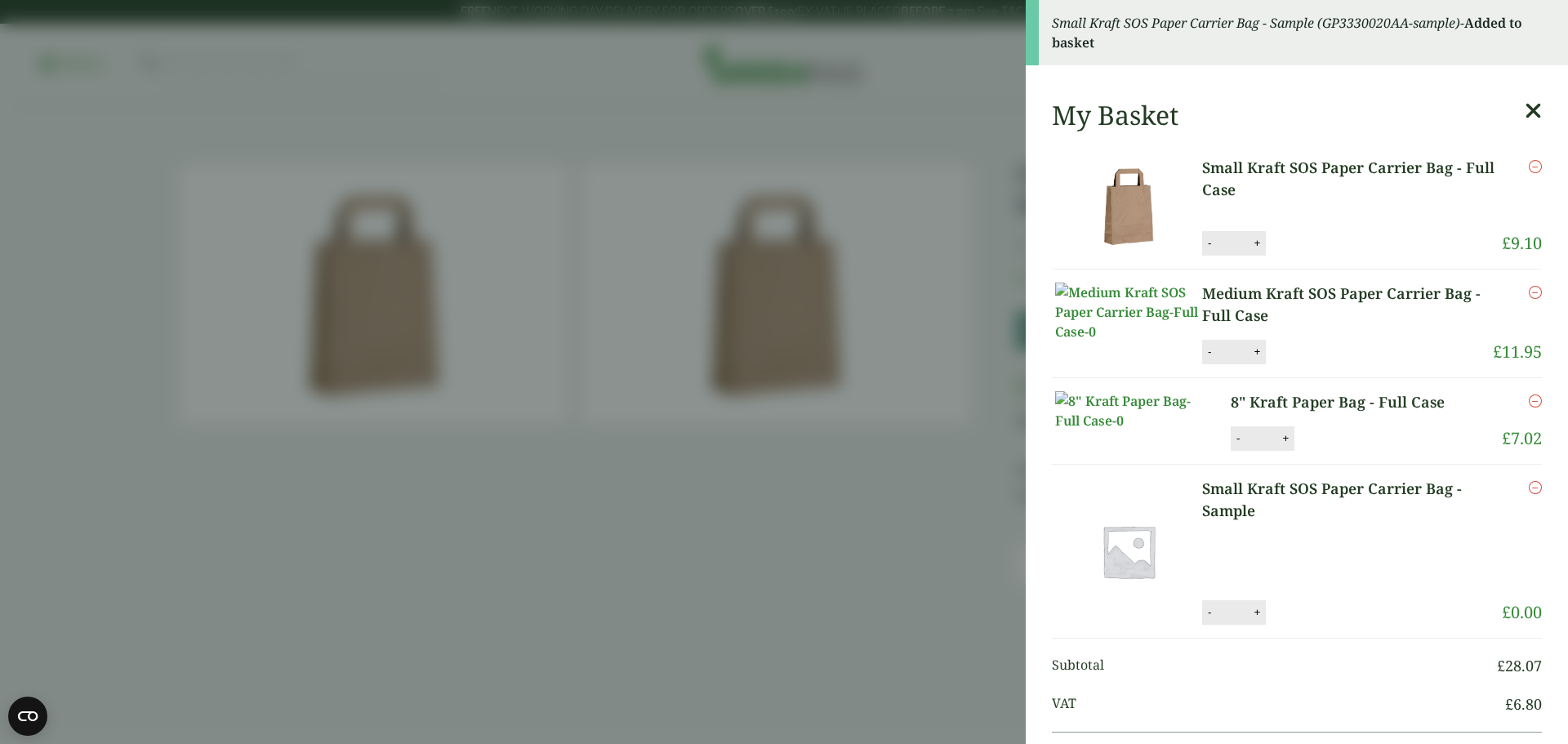
click at [1529, 291] on icon "Remove this item" at bounding box center [1535, 292] width 13 height 13
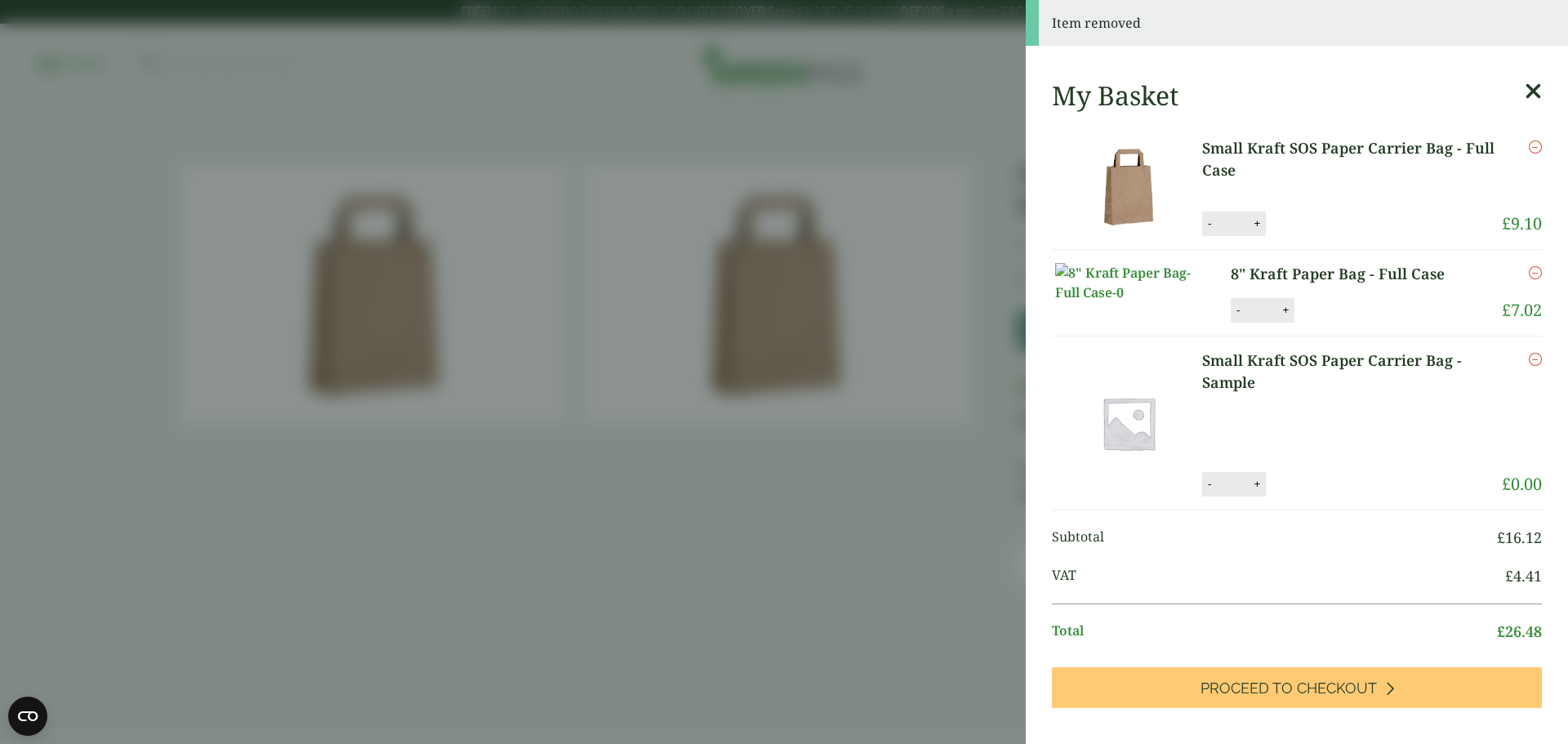
click at [1529, 272] on icon "Remove this item" at bounding box center [1535, 272] width 13 height 13
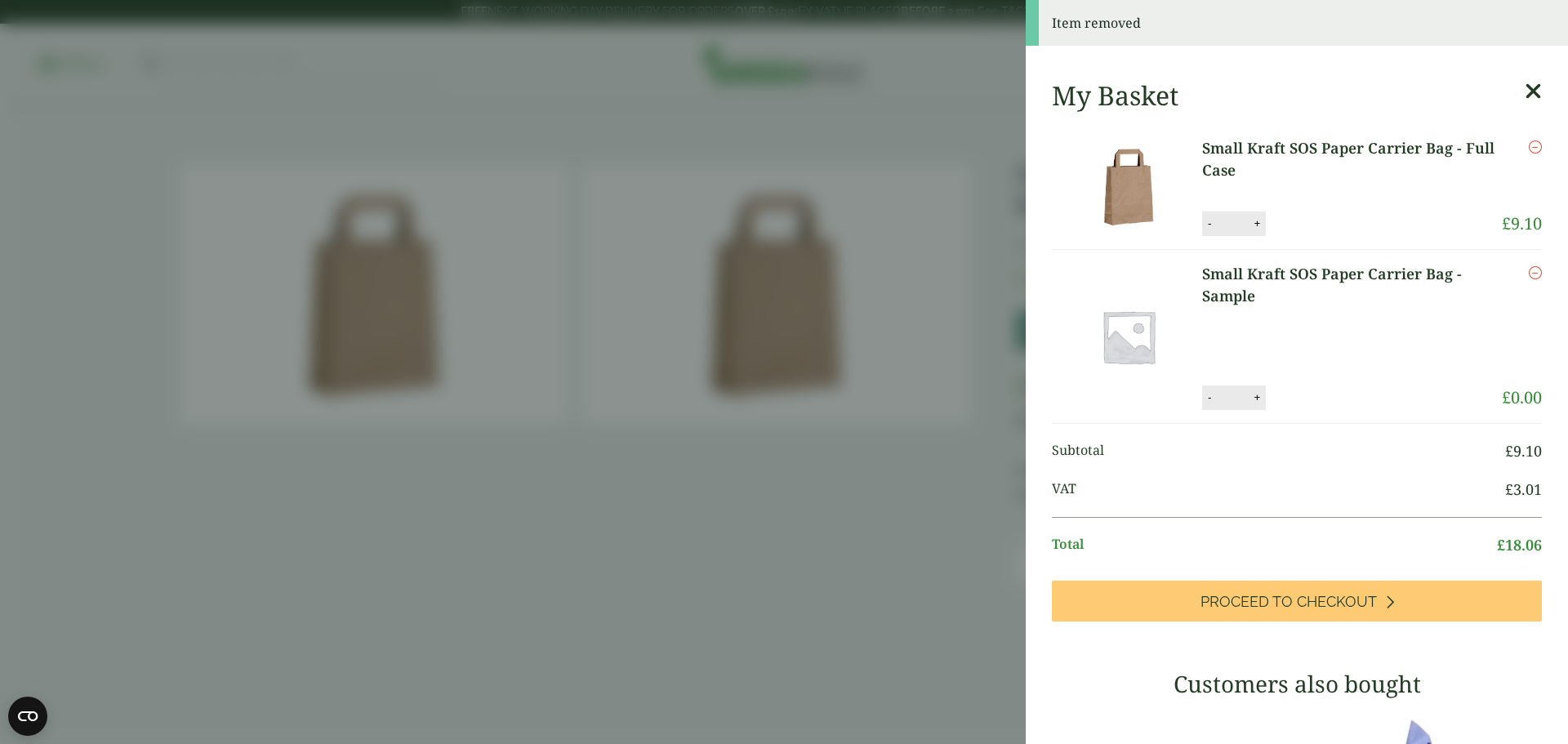
click at [1529, 144] on icon "Remove this item" at bounding box center [1535, 146] width 13 height 13
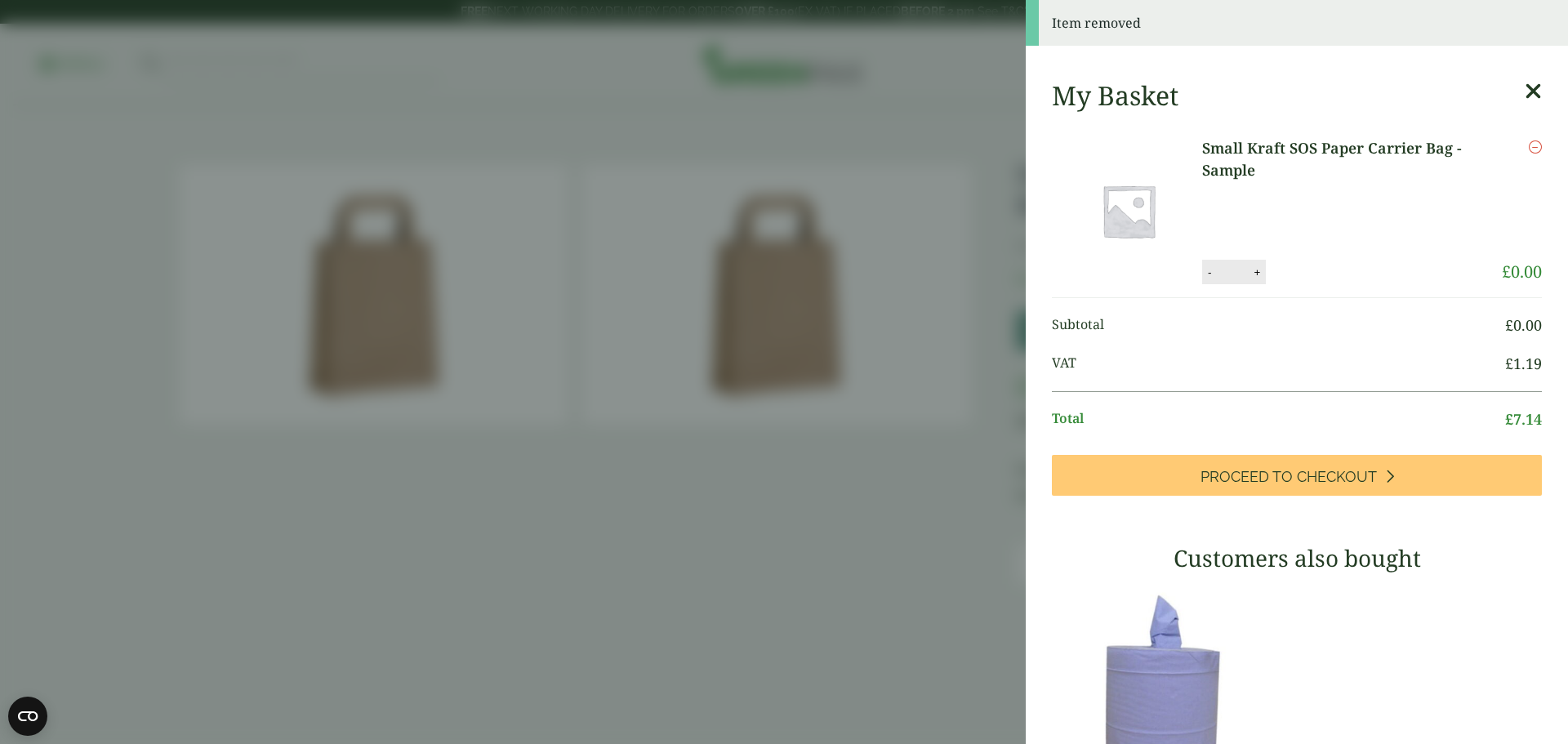
click at [664, 499] on aside "Item removed My Basket Small Kraft SOS Paper Carrier Bag - Sample Small Kraft S…" at bounding box center [784, 372] width 1568 height 744
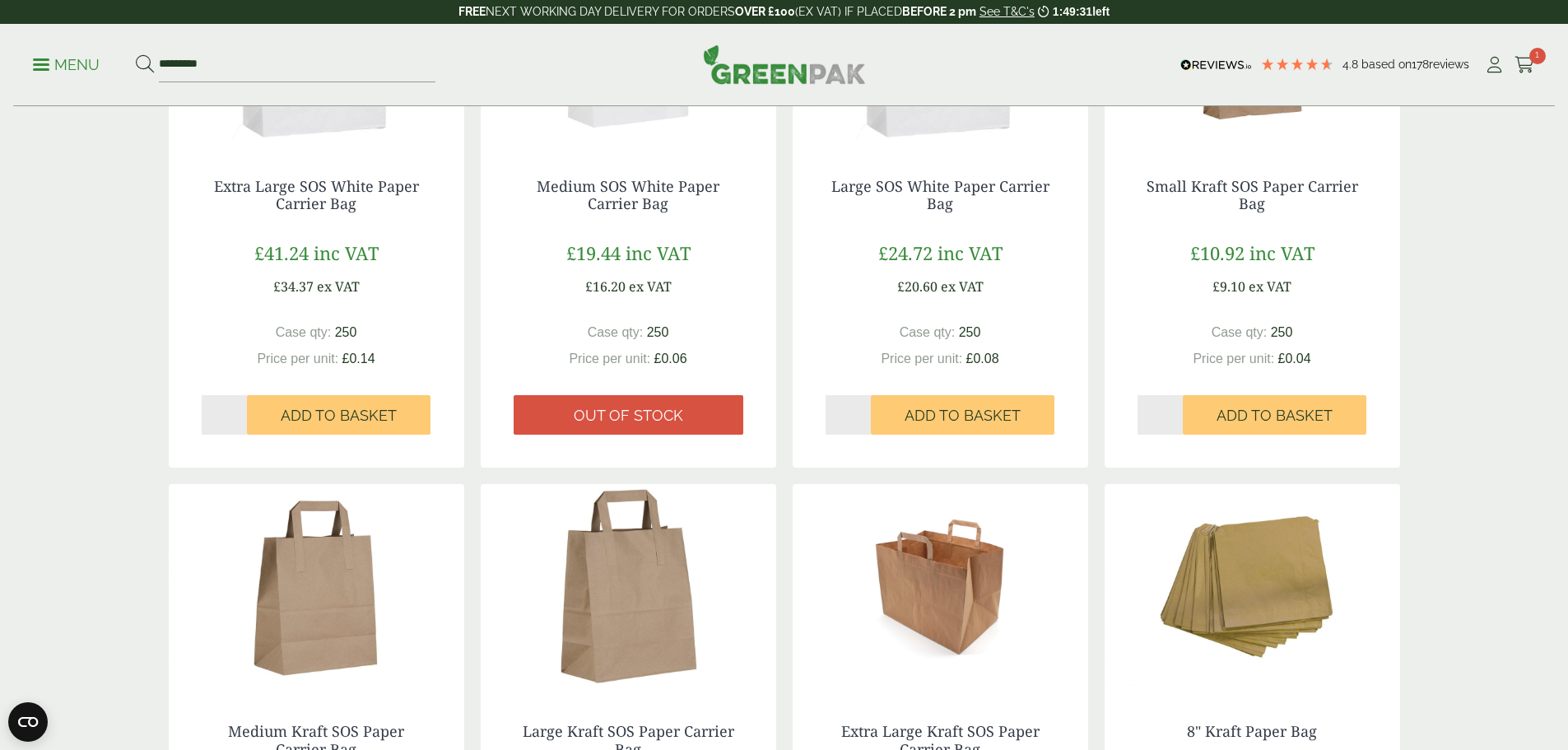
scroll to position [1234, 0]
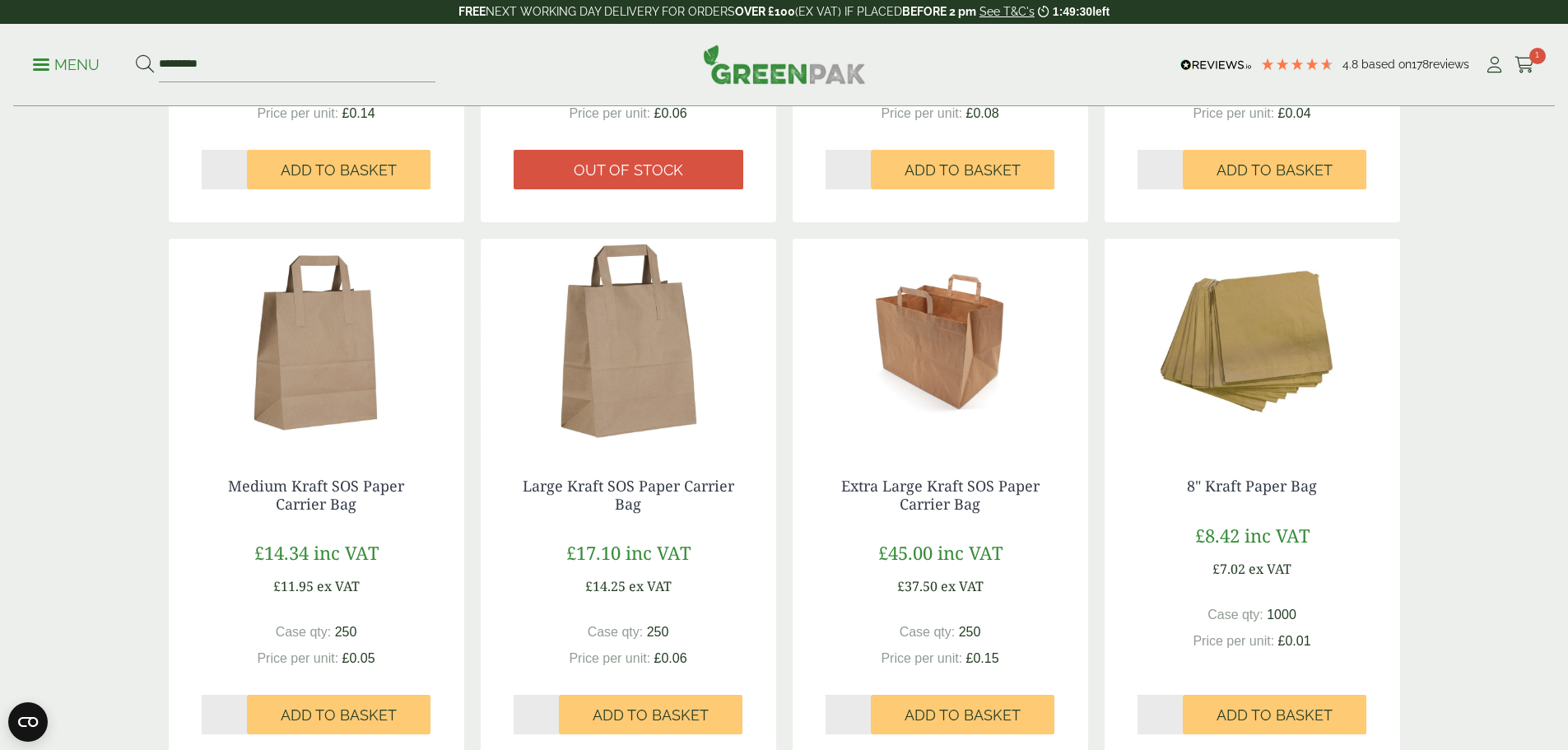
click at [1256, 336] on img at bounding box center [1252, 341] width 295 height 206
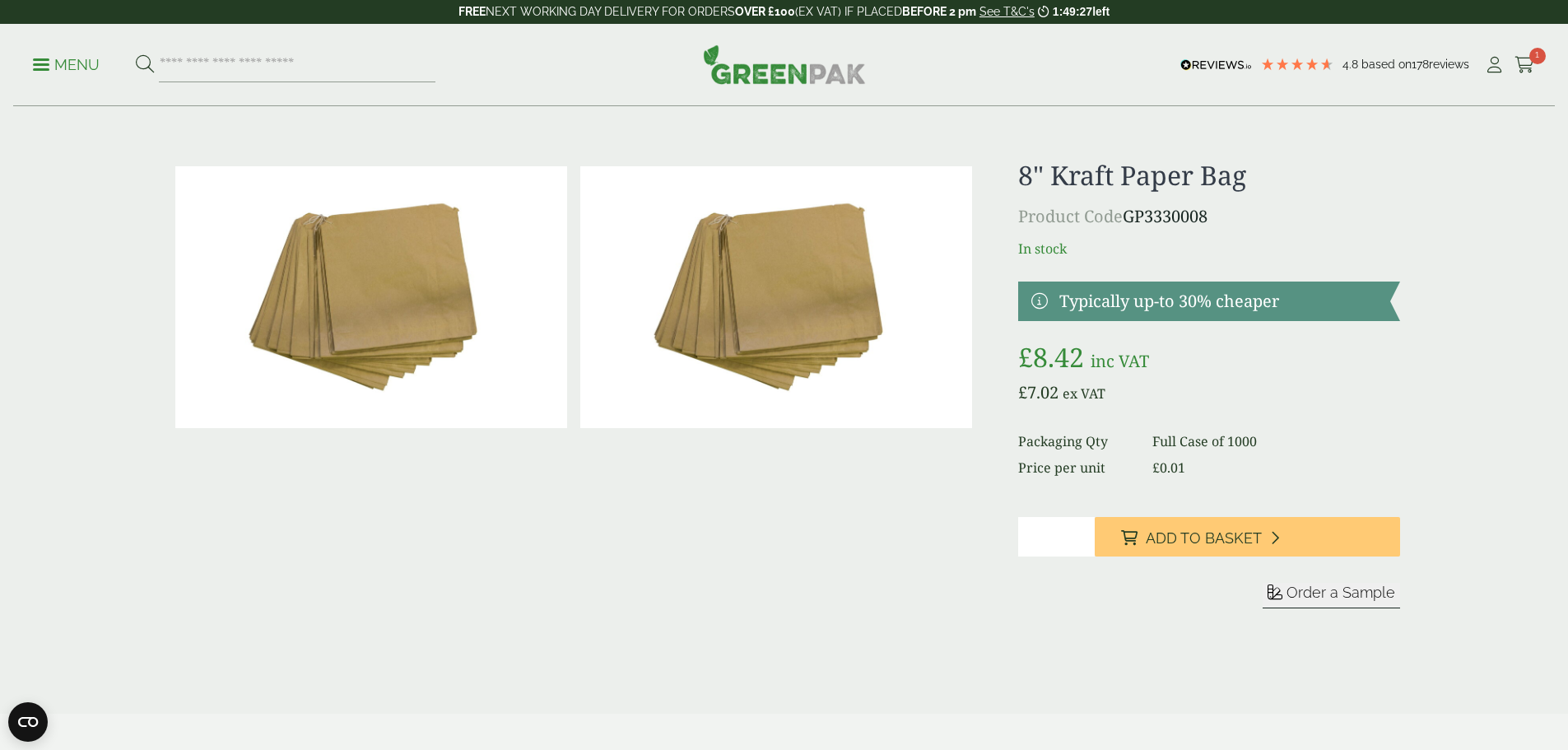
click at [1309, 596] on span "Order a Sample" at bounding box center [1341, 593] width 108 height 18
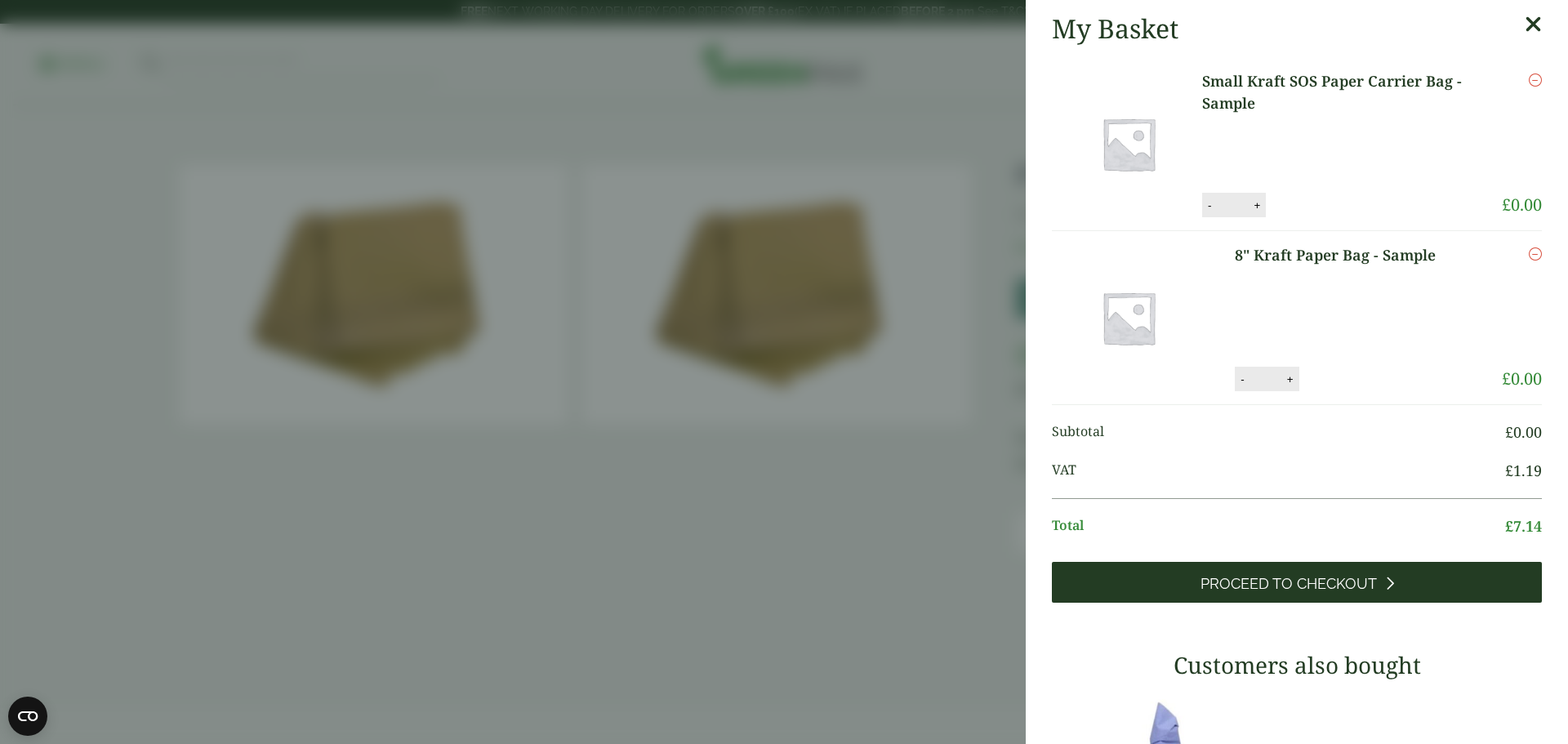
click at [1280, 580] on span "Proceed to Checkout" at bounding box center [1289, 584] width 177 height 18
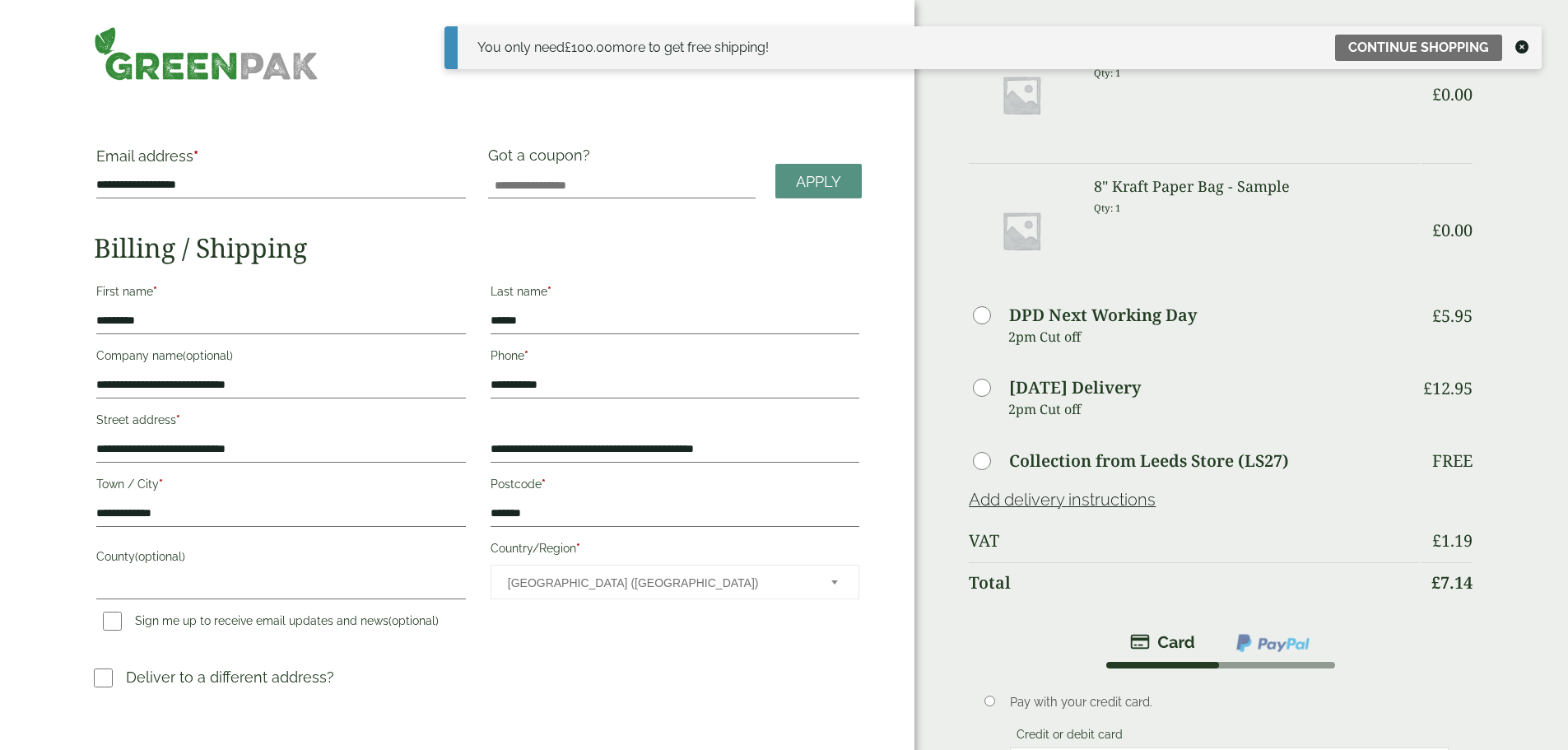
click at [1518, 43] on icon at bounding box center [1521, 46] width 13 height 13
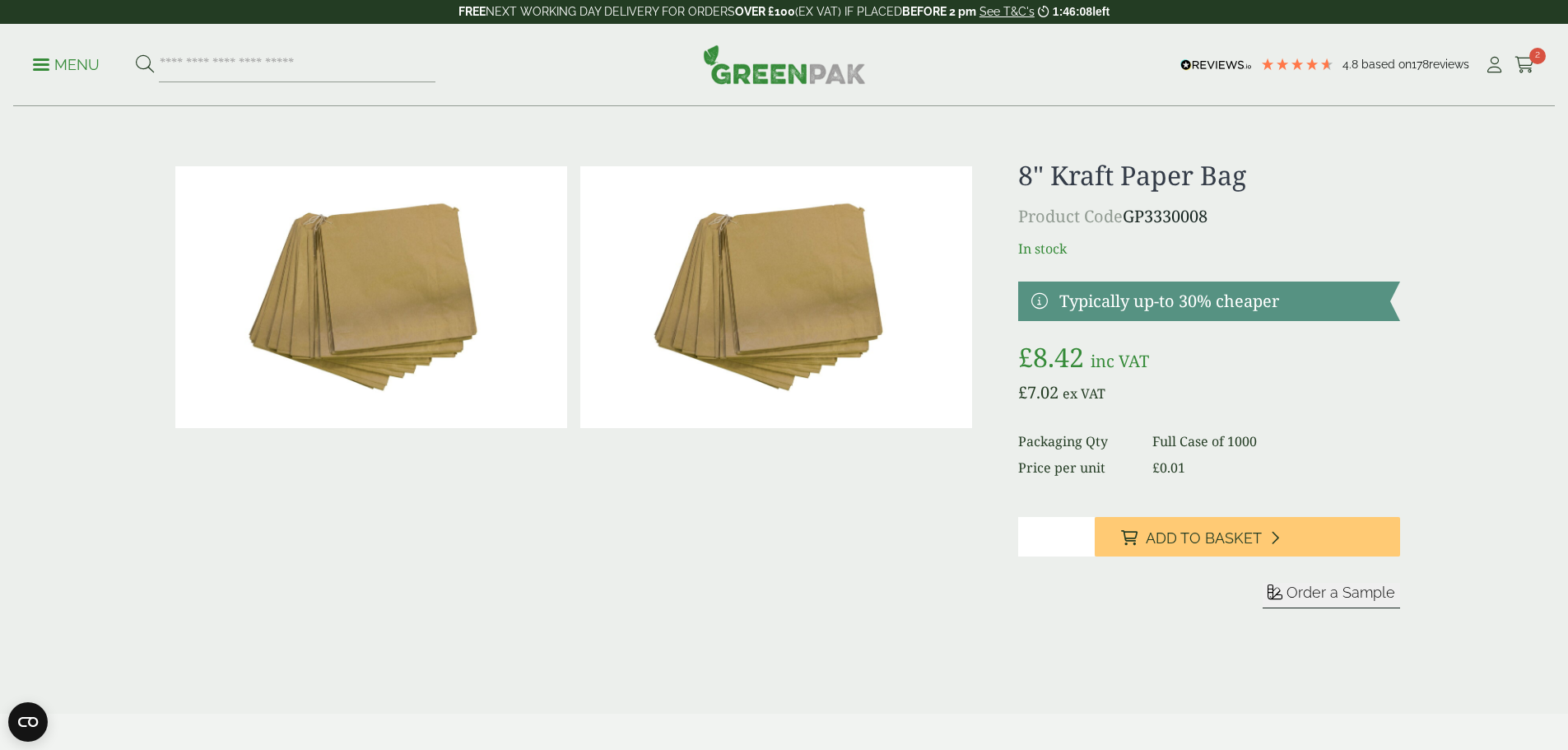
click at [527, 580] on div at bounding box center [573, 416] width 810 height 514
